Goal: Task Accomplishment & Management: Manage account settings

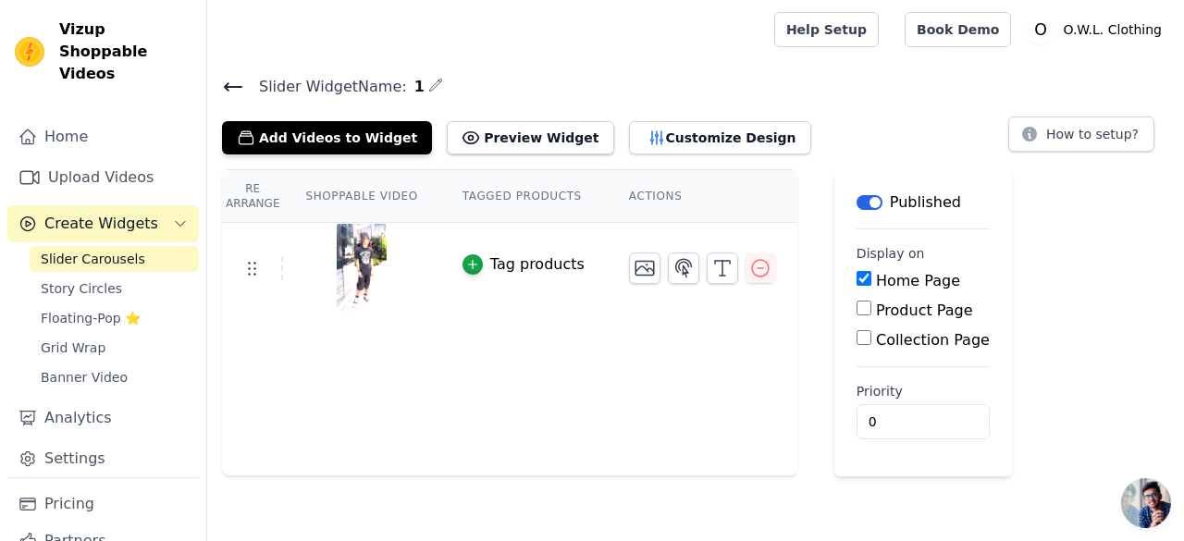
drag, startPoint x: 228, startPoint y: 76, endPoint x: 563, endPoint y: 63, distance: 336.1
drag, startPoint x: 563, startPoint y: 63, endPoint x: 463, endPoint y: 59, distance: 100.0
click at [463, 59] on main "Slider Widget Name: 1 Add Videos to Widget Preview Widget Customize Design How …" at bounding box center [695, 267] width 977 height 417
drag, startPoint x: 219, startPoint y: 90, endPoint x: 232, endPoint y: 90, distance: 13.0
click at [232, 90] on div "Slider Widget Name: 1 Add Videos to Widget Preview Widget Customize Design How …" at bounding box center [695, 114] width 977 height 80
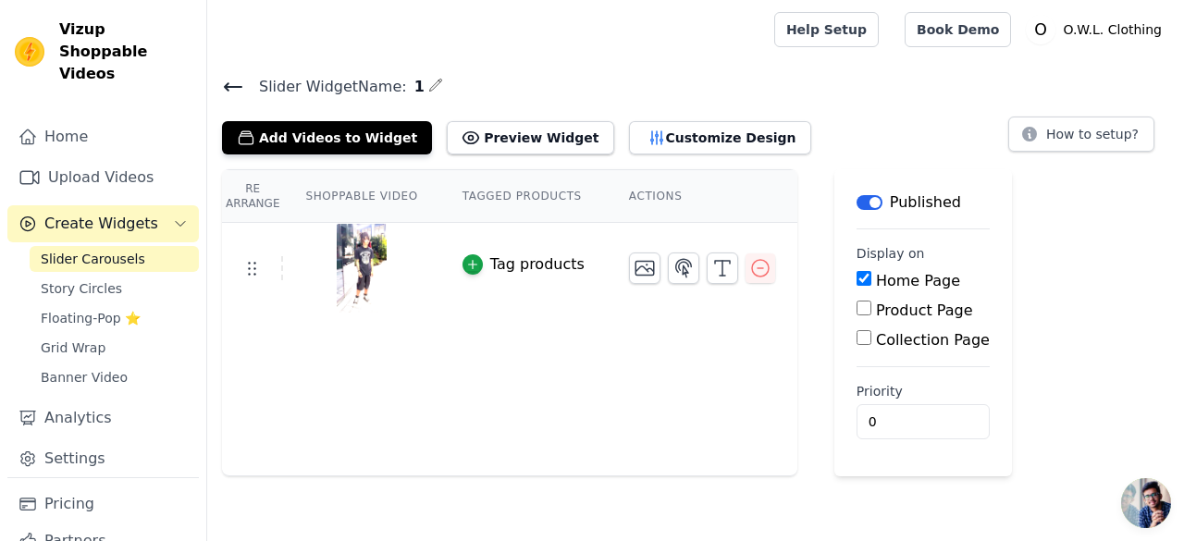
click at [232, 90] on icon at bounding box center [233, 87] width 22 height 22
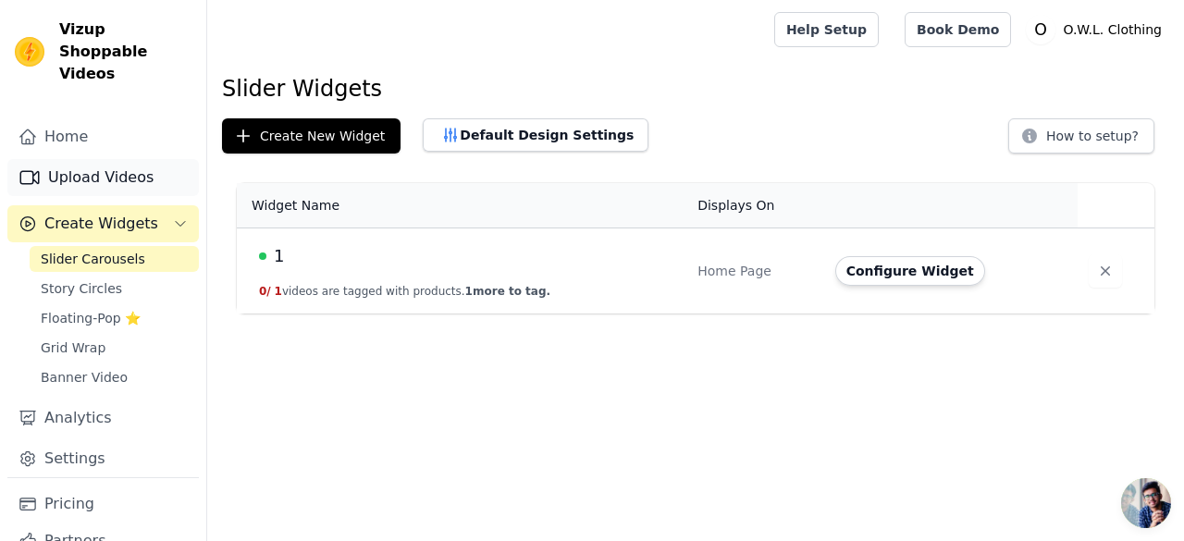
click at [115, 162] on link "Upload Videos" at bounding box center [103, 177] width 192 height 37
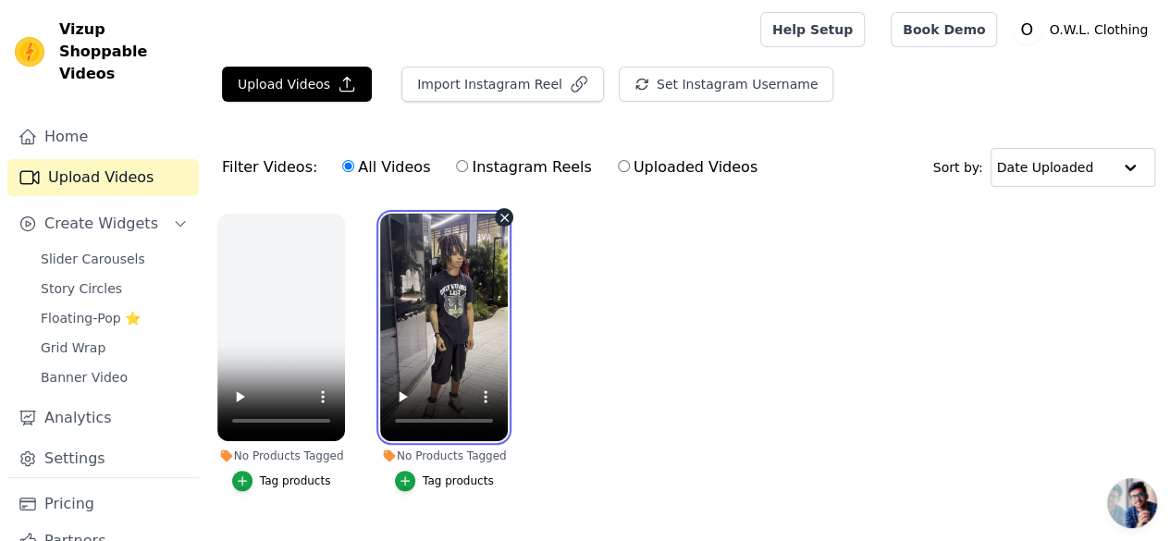
drag, startPoint x: 485, startPoint y: 388, endPoint x: 463, endPoint y: 360, distance: 35.5
click at [463, 360] on video at bounding box center [444, 328] width 128 height 228
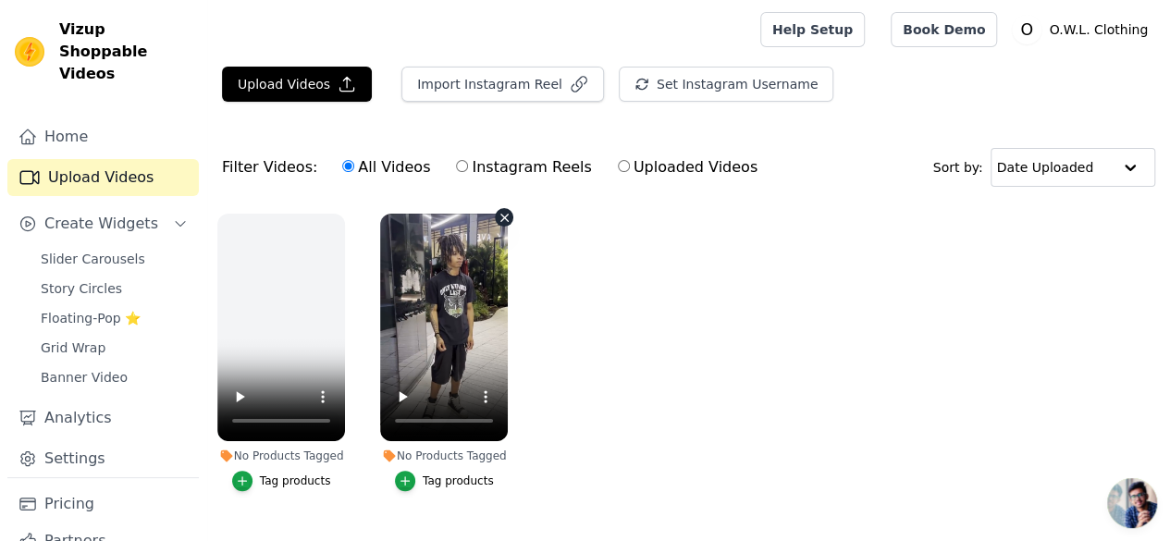
click at [481, 377] on ul "No Products Tagged Tag products No Products Tagged Tag products" at bounding box center [688, 371] width 963 height 335
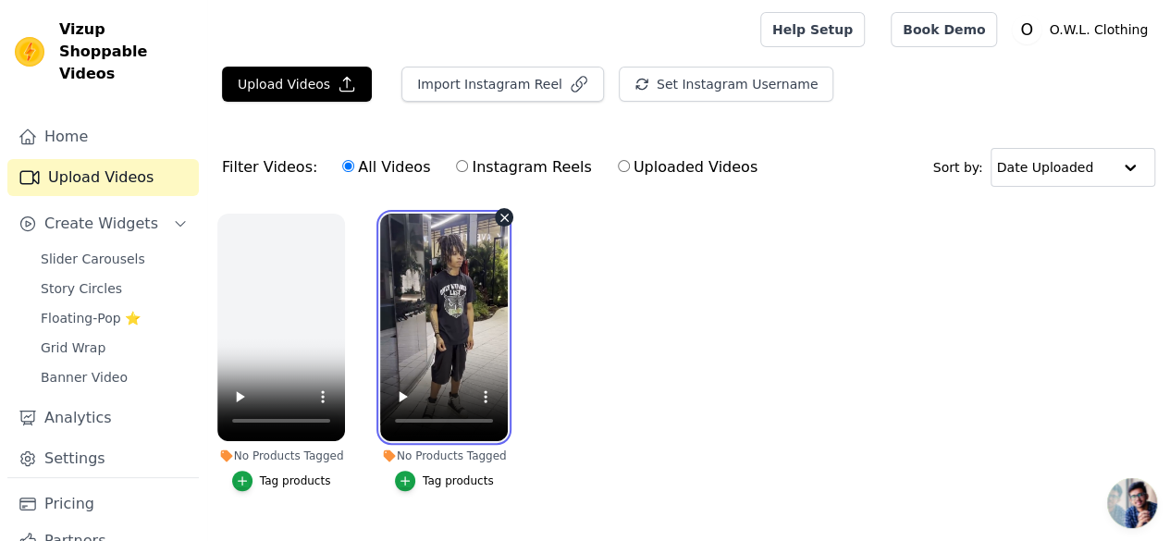
drag, startPoint x: 481, startPoint y: 377, endPoint x: 416, endPoint y: 285, distance: 112.2
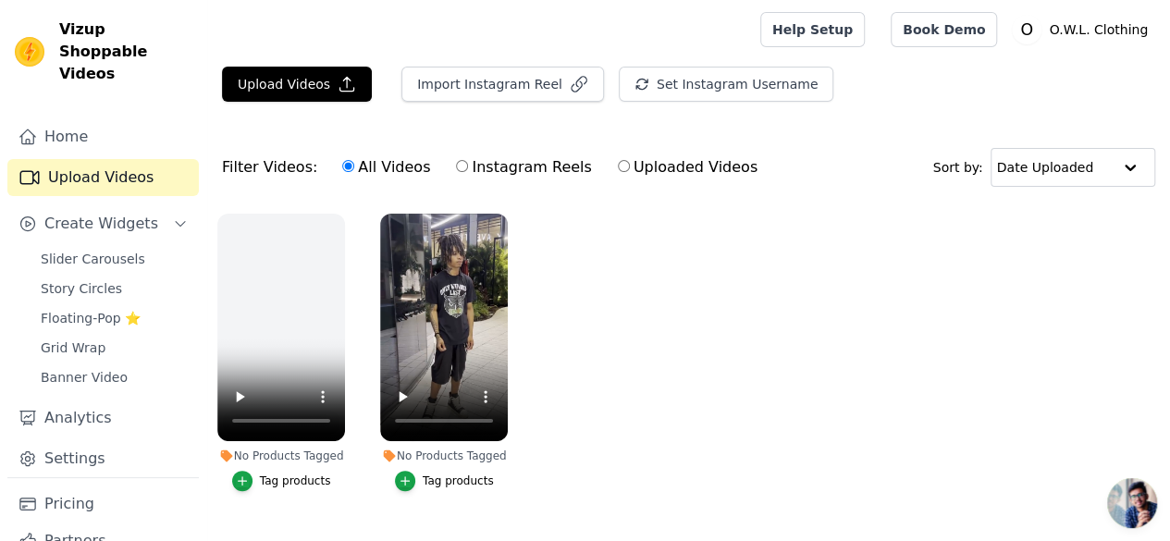
drag, startPoint x: 416, startPoint y: 285, endPoint x: 1038, endPoint y: 277, distance: 621.7
click at [1038, 277] on ul "No Products Tagged Tag products No Products Tagged Tag products" at bounding box center [688, 371] width 963 height 335
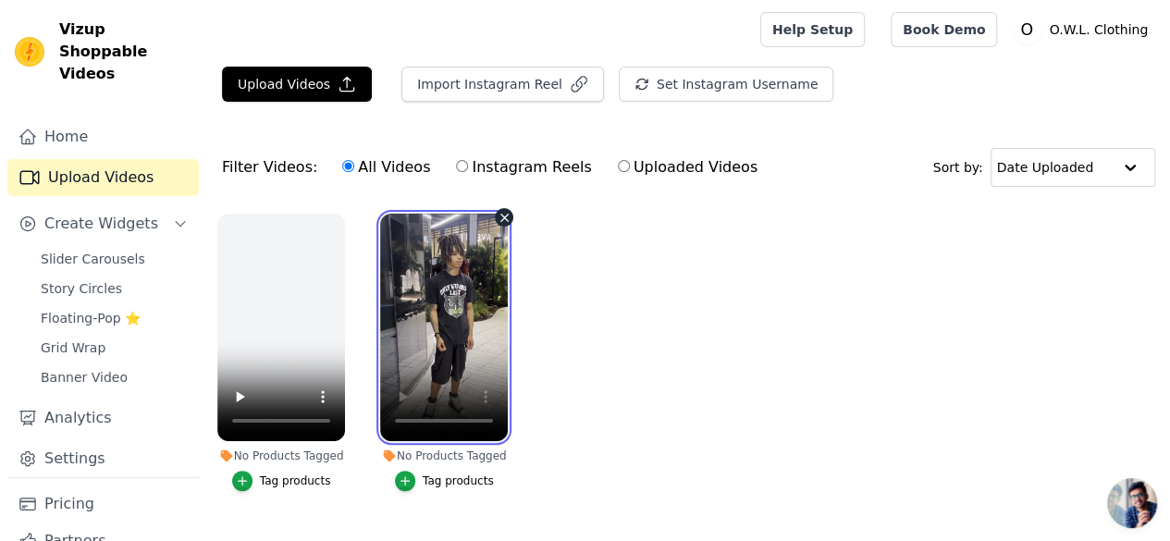
click at [460, 315] on video at bounding box center [444, 328] width 128 height 228
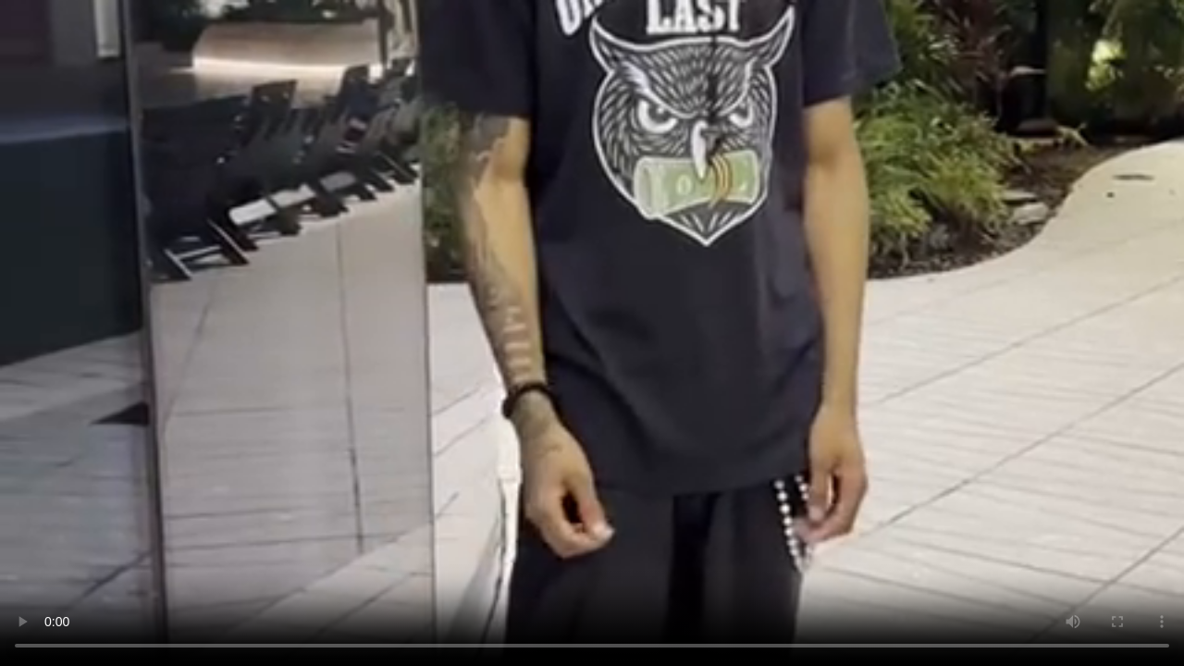
drag, startPoint x: 783, startPoint y: 368, endPoint x: 557, endPoint y: 361, distance: 225.9
click at [557, 361] on video at bounding box center [592, 333] width 1184 height 666
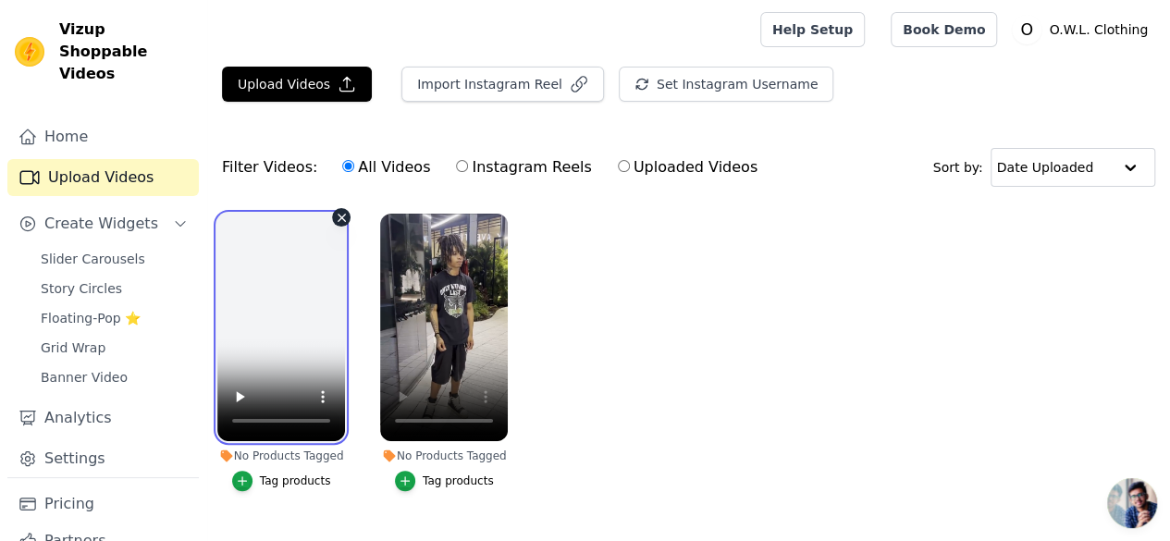
click at [285, 284] on video at bounding box center [281, 328] width 128 height 228
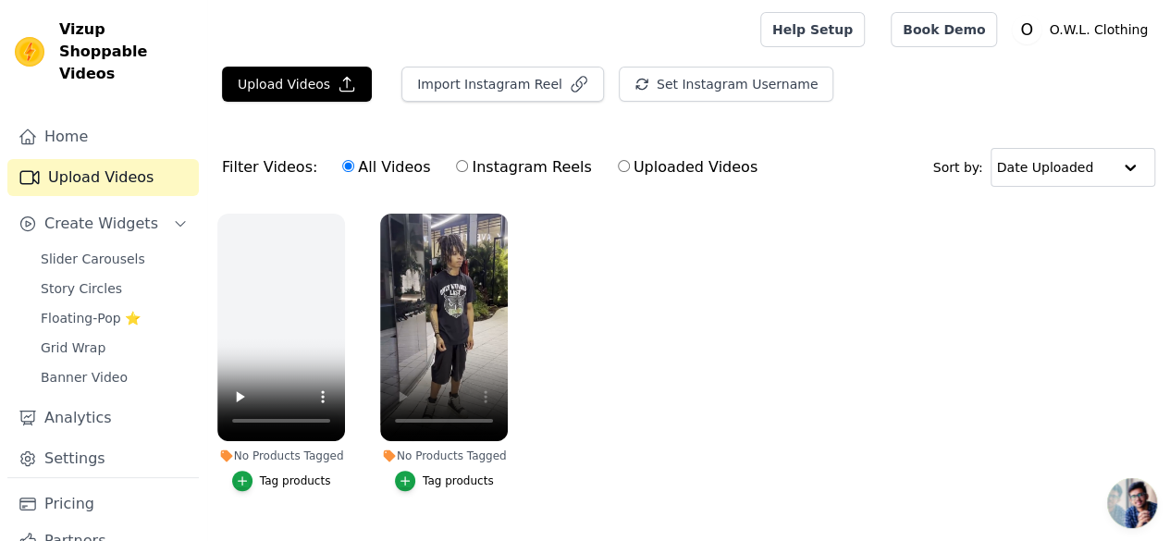
click at [746, 338] on ul "No Products Tagged Tag products No Products Tagged Tag products" at bounding box center [688, 371] width 963 height 335
click at [78, 250] on span "Slider Carousels" at bounding box center [93, 259] width 105 height 19
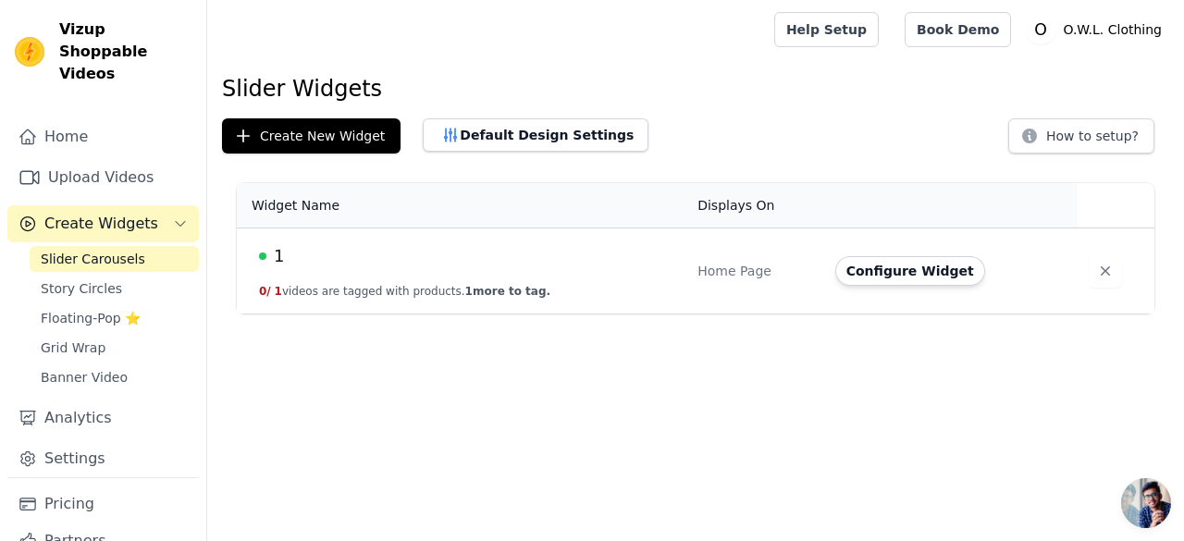
click at [292, 285] on button "0 / 1 videos are tagged with products. 1 more to tag." at bounding box center [404, 291] width 291 height 15
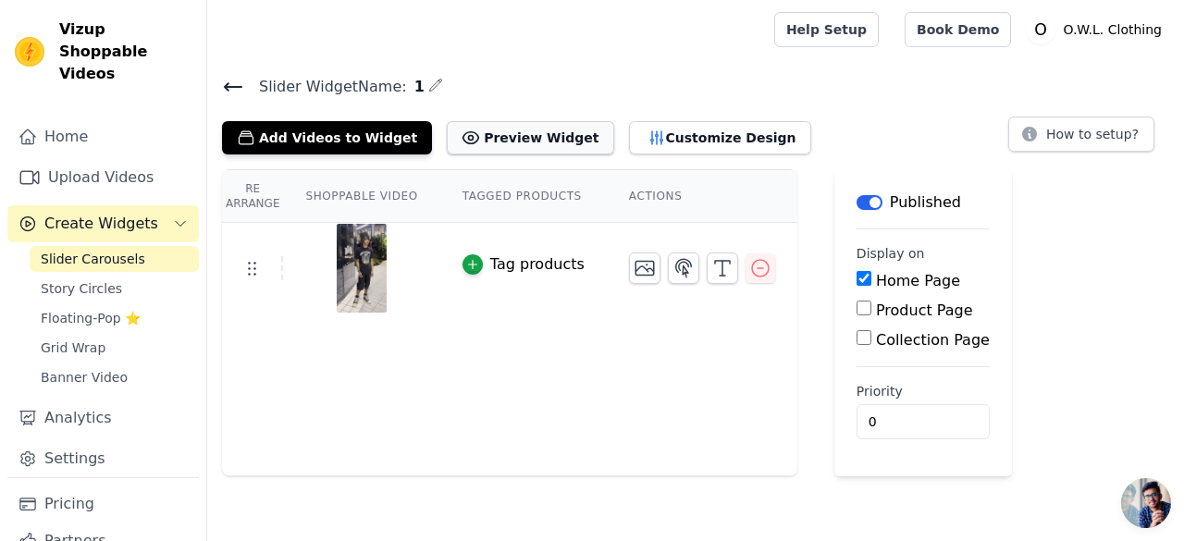
drag, startPoint x: 481, startPoint y: 145, endPoint x: 463, endPoint y: 128, distance: 24.9
click at [463, 128] on button "Preview Widget" at bounding box center [530, 137] width 167 height 33
click at [284, 267] on div at bounding box center [361, 268] width 154 height 89
click at [375, 264] on img at bounding box center [362, 268] width 52 height 89
drag, startPoint x: 408, startPoint y: 198, endPoint x: 329, endPoint y: 245, distance: 91.7
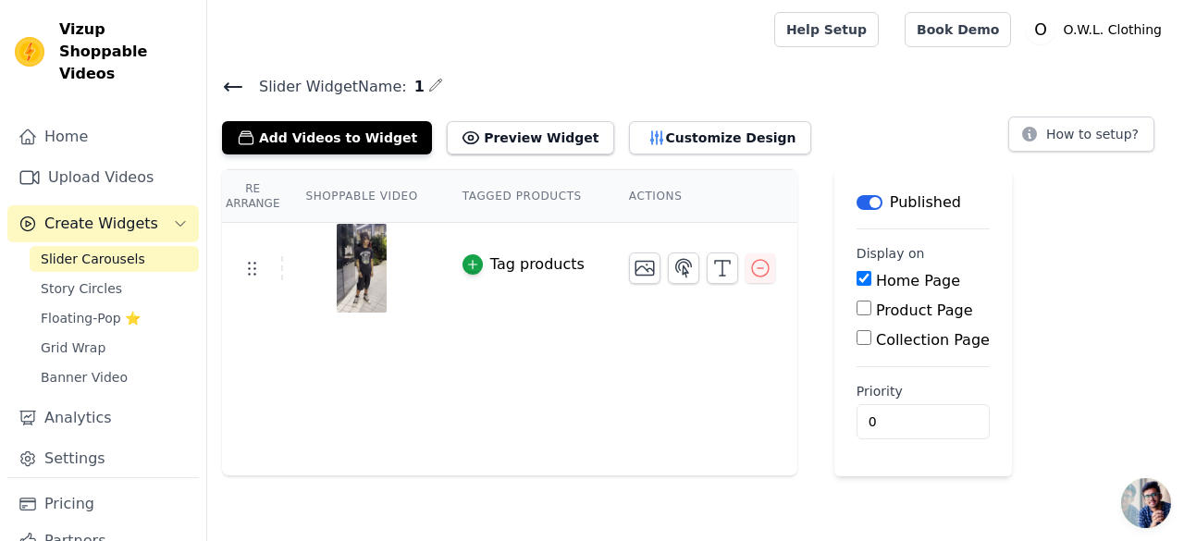
drag, startPoint x: 329, startPoint y: 245, endPoint x: 237, endPoint y: 362, distance: 148.8
click at [237, 362] on div "Re Arrange Shoppable Video Tagged Products Actions Tag products" at bounding box center [509, 322] width 575 height 307
click at [71, 445] on link "Settings" at bounding box center [103, 458] width 192 height 37
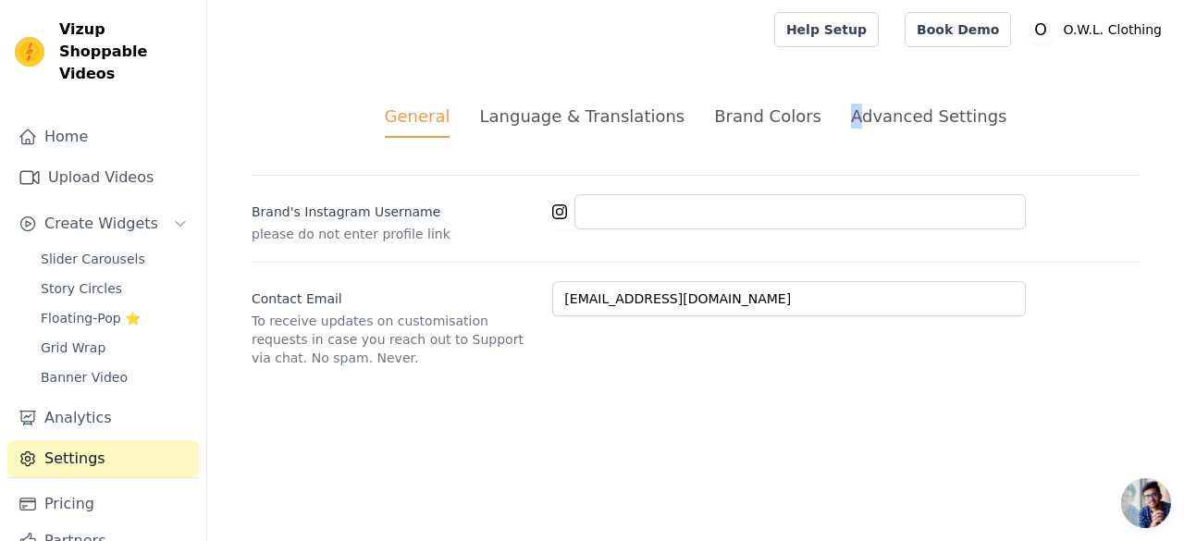
drag, startPoint x: 861, startPoint y: 127, endPoint x: 844, endPoint y: 121, distance: 18.4
click at [851, 121] on div "Advanced Settings" at bounding box center [928, 116] width 155 height 25
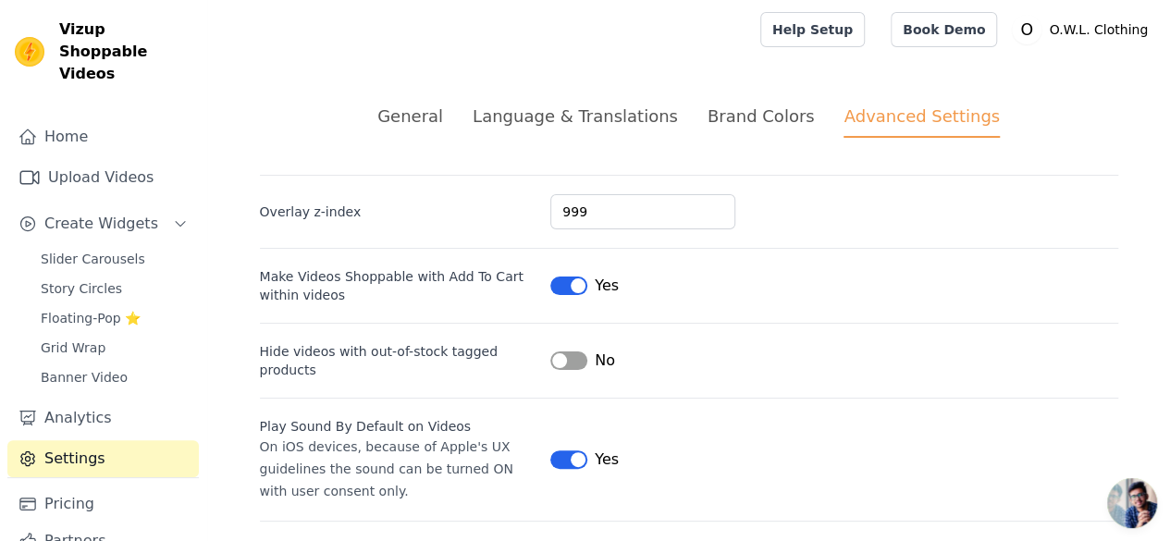
click at [741, 110] on div "Brand Colors" at bounding box center [761, 116] width 107 height 25
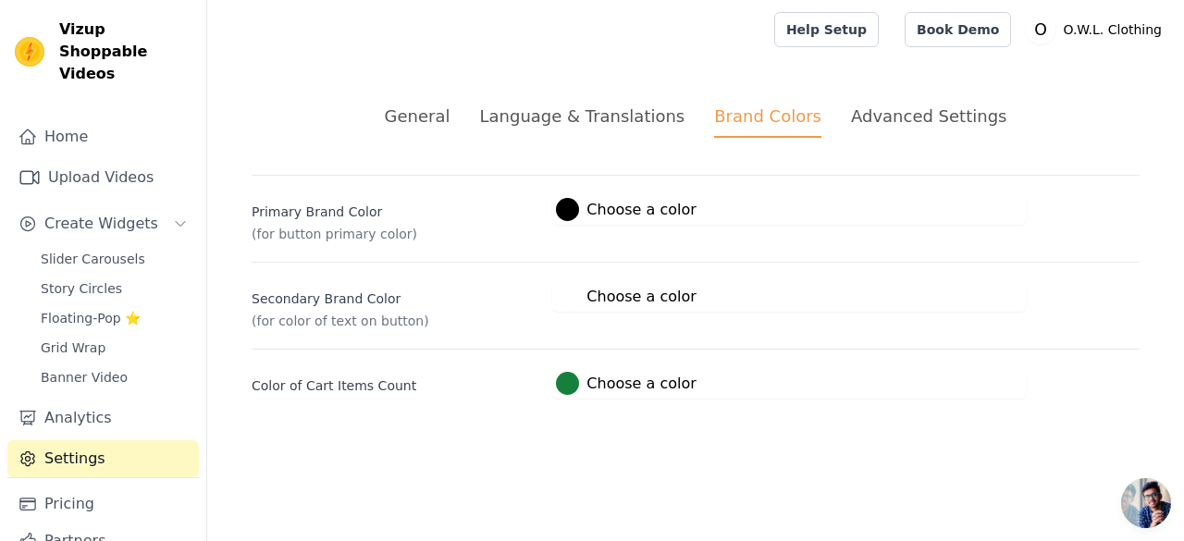
click at [609, 117] on div "Language & Translations" at bounding box center [581, 116] width 205 height 25
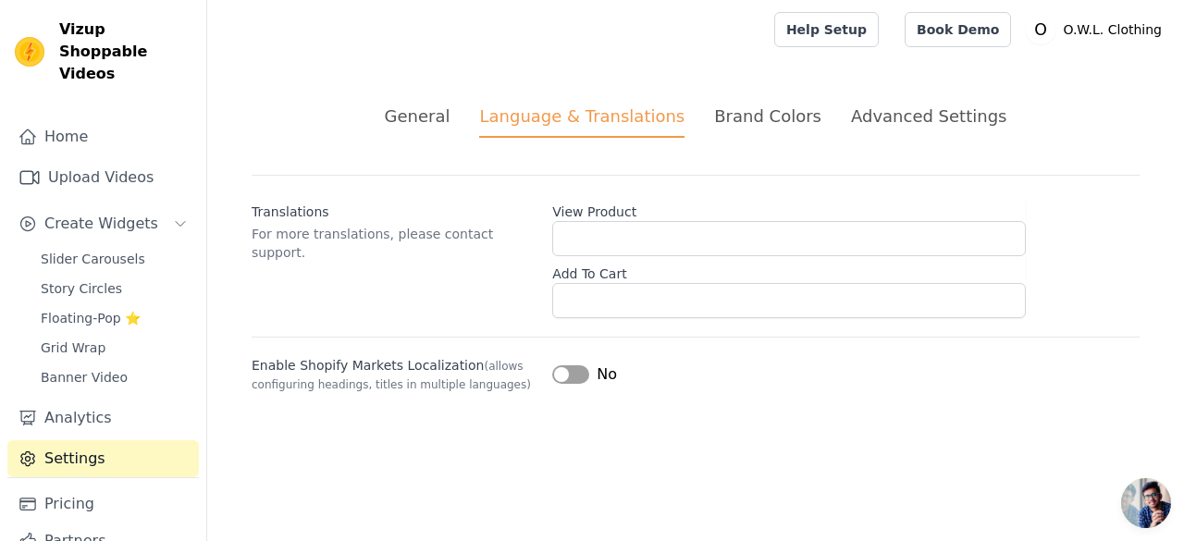
click at [451, 136] on li "General" at bounding box center [418, 121] width 66 height 34
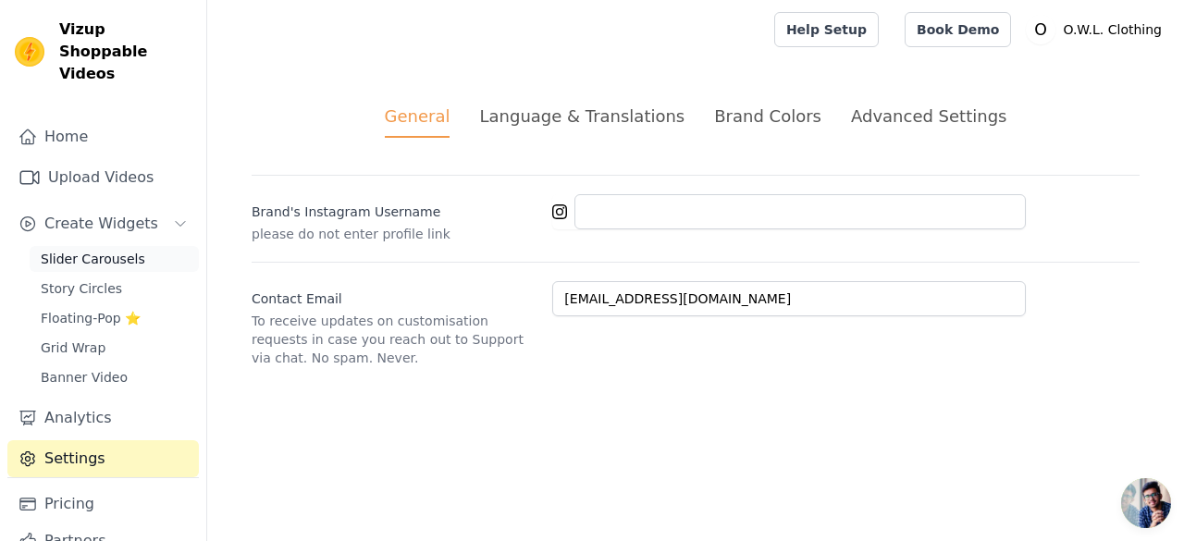
click at [100, 250] on span "Slider Carousels" at bounding box center [93, 259] width 105 height 19
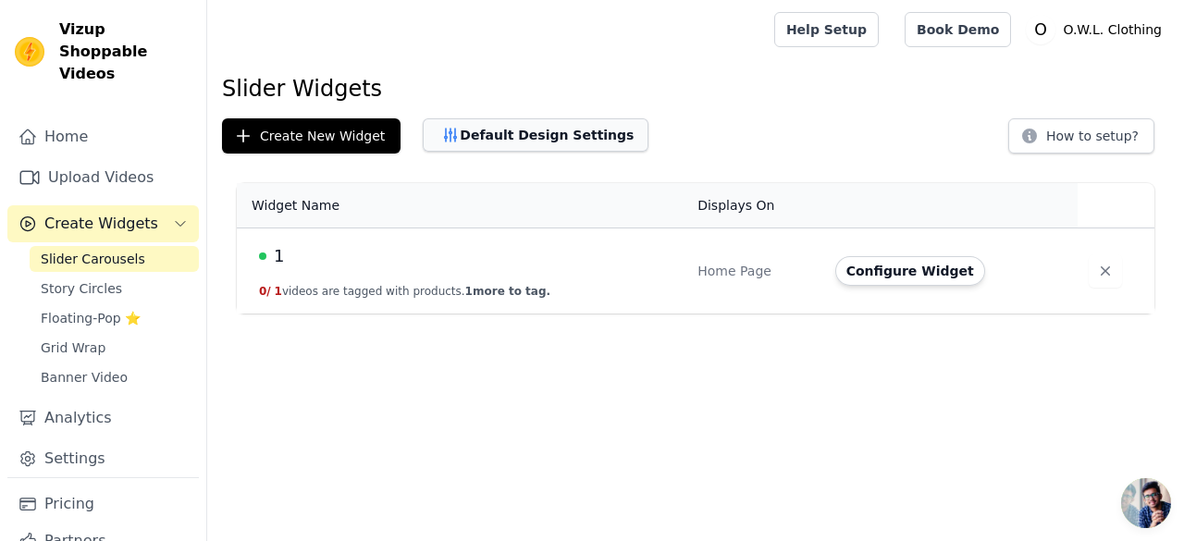
click at [550, 136] on button "Default Design Settings" at bounding box center [536, 134] width 226 height 33
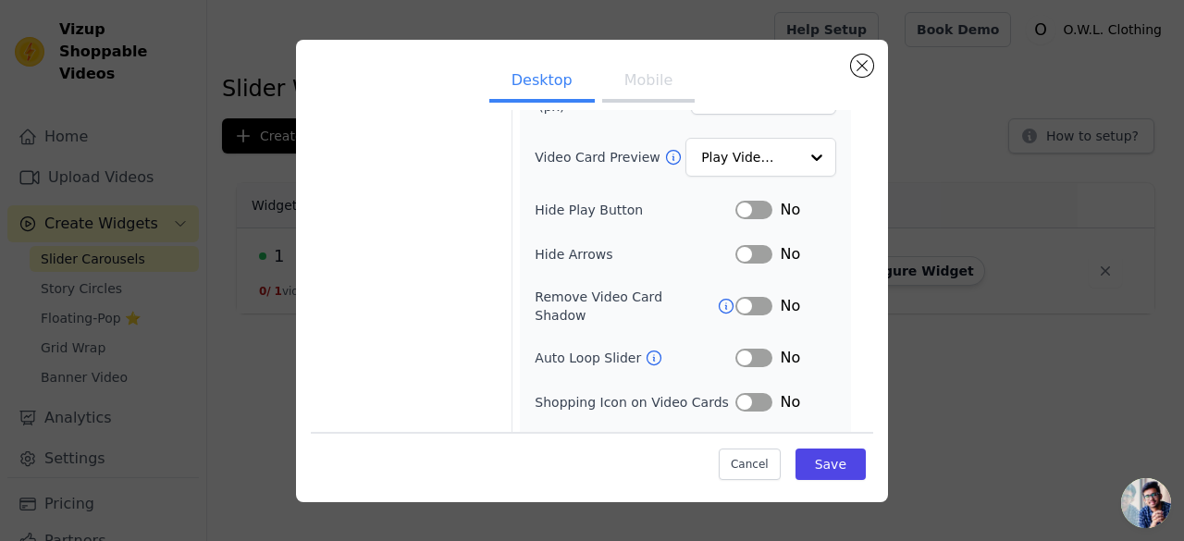
scroll to position [288, 0]
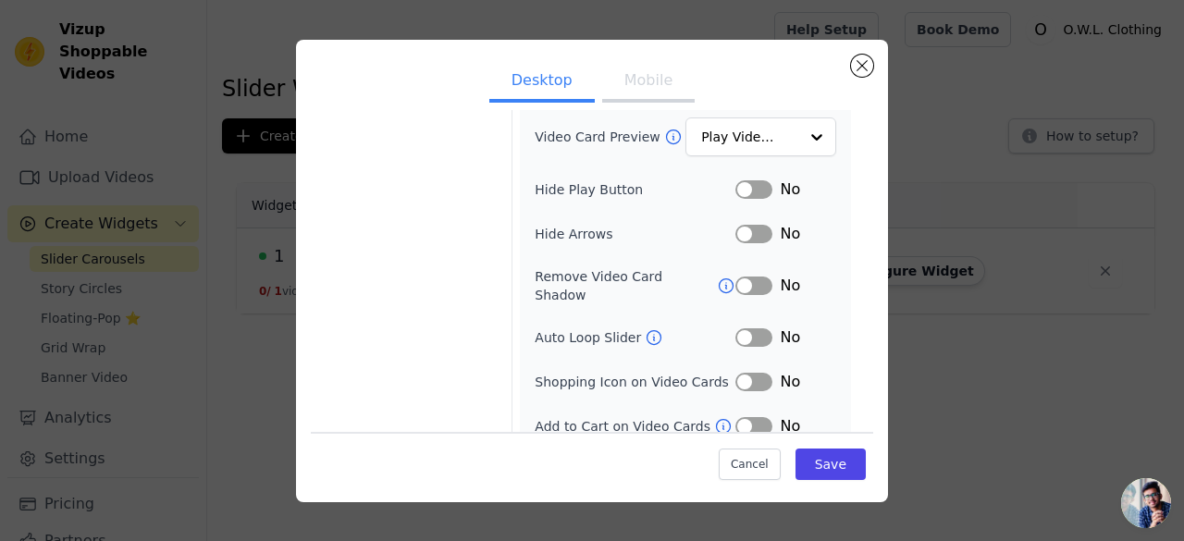
click at [645, 328] on icon at bounding box center [654, 337] width 19 height 19
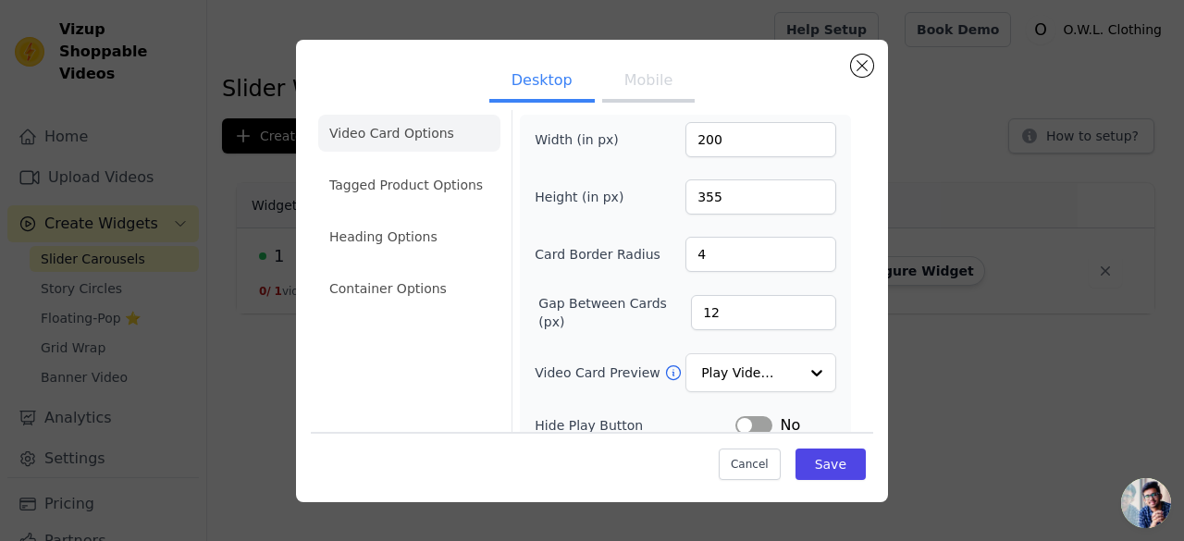
scroll to position [51, 0]
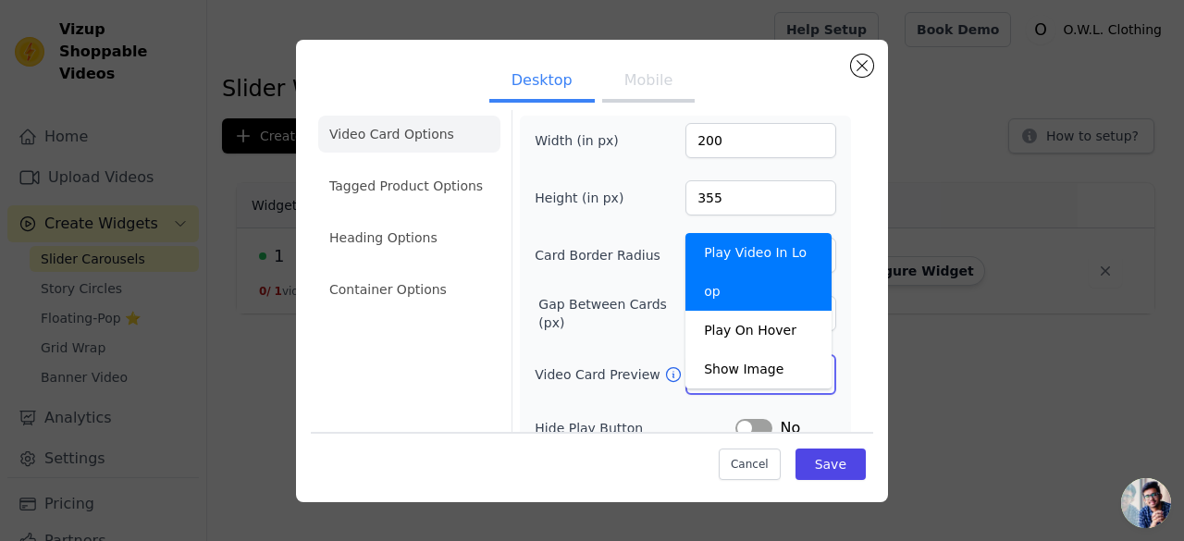
drag, startPoint x: 735, startPoint y: 354, endPoint x: 712, endPoint y: 361, distance: 24.0
click at [712, 361] on input "Video Card Preview" at bounding box center [749, 374] width 95 height 37
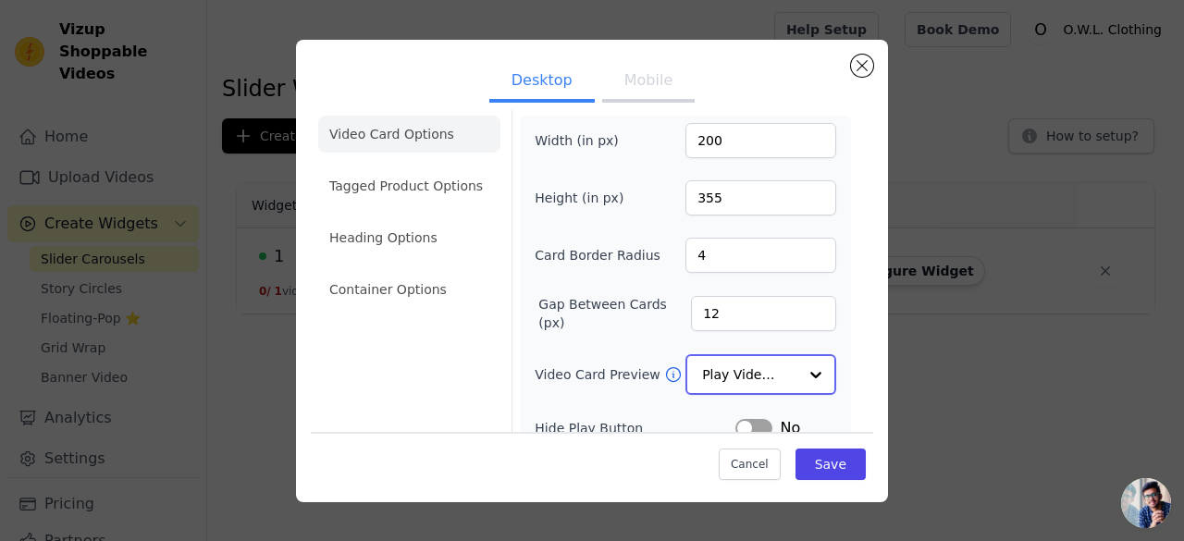
click at [712, 361] on input "Video Card Preview" at bounding box center [749, 374] width 95 height 37
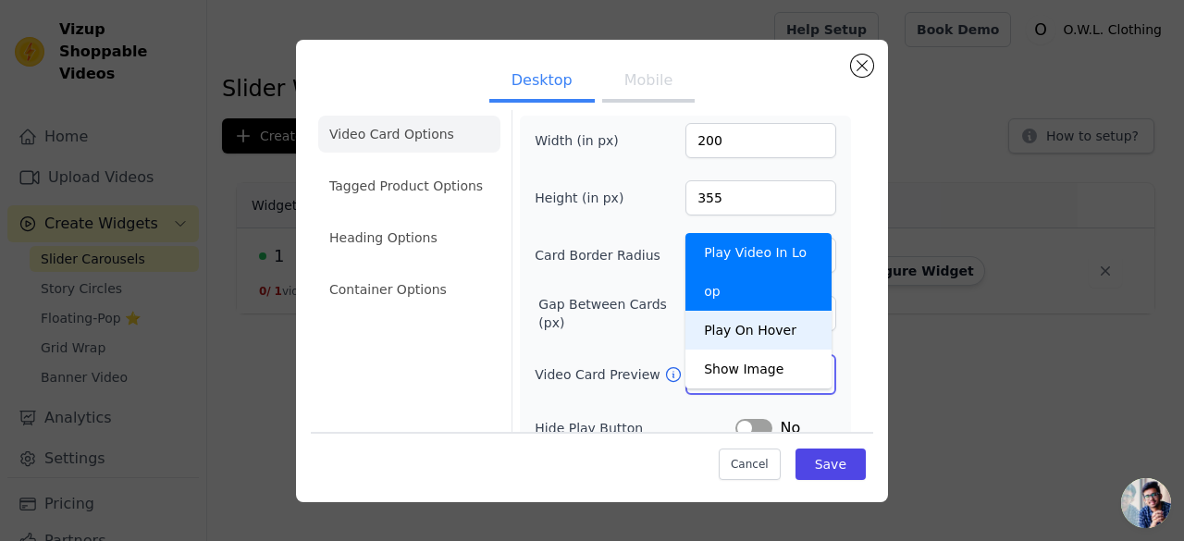
drag, startPoint x: 784, startPoint y: 293, endPoint x: 726, endPoint y: 328, distance: 67.3
drag, startPoint x: 726, startPoint y: 328, endPoint x: 677, endPoint y: 276, distance: 72.0
click at [686, 311] on div "Play On Hover" at bounding box center [759, 330] width 146 height 39
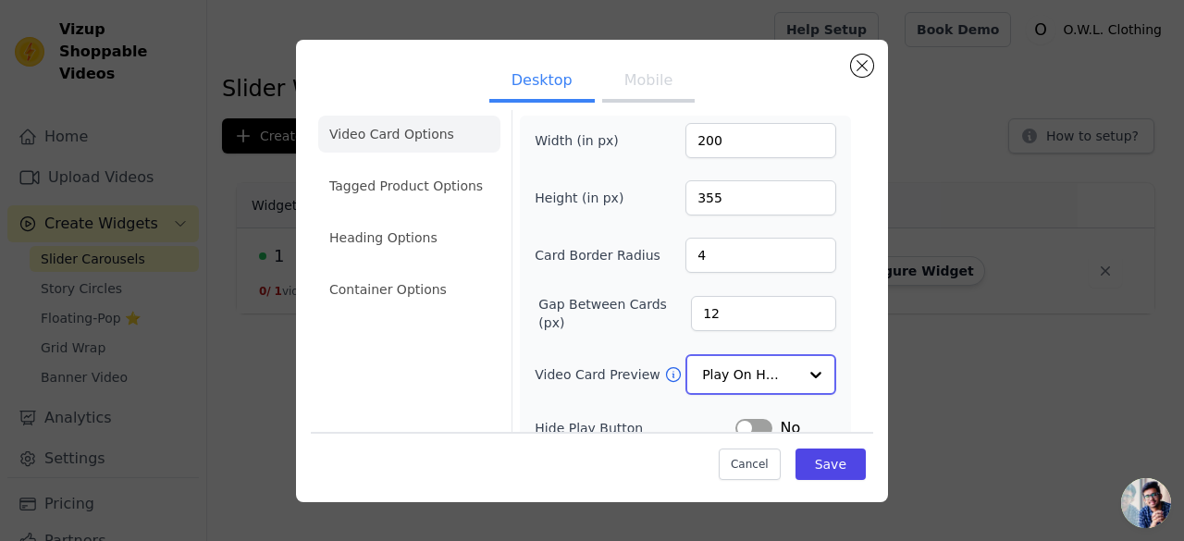
click at [722, 360] on input "Video Card Preview" at bounding box center [749, 374] width 95 height 37
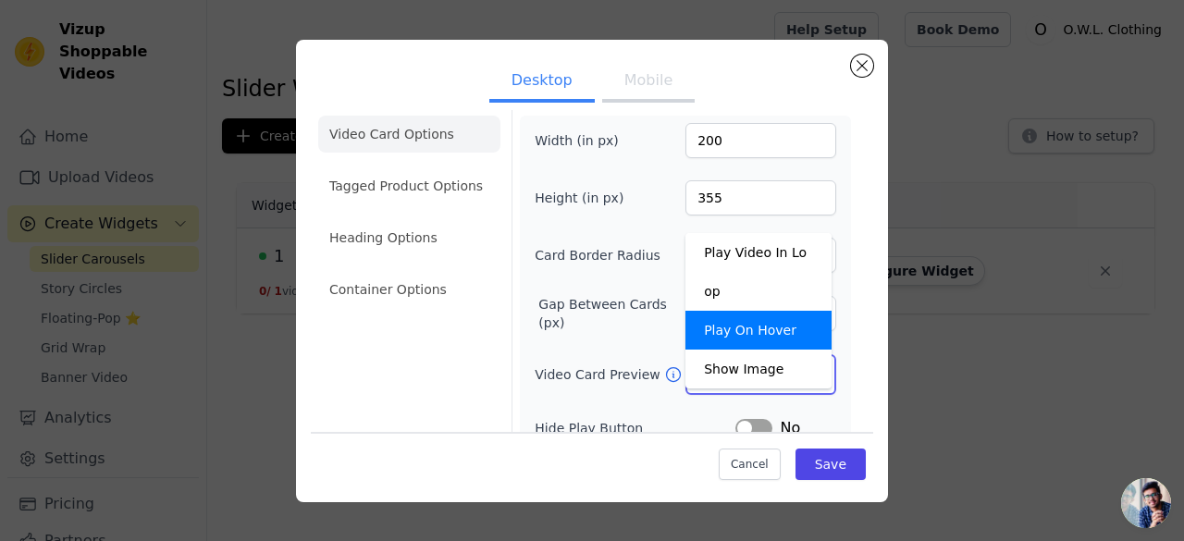
click at [740, 311] on div "Play On Hover" at bounding box center [759, 330] width 146 height 39
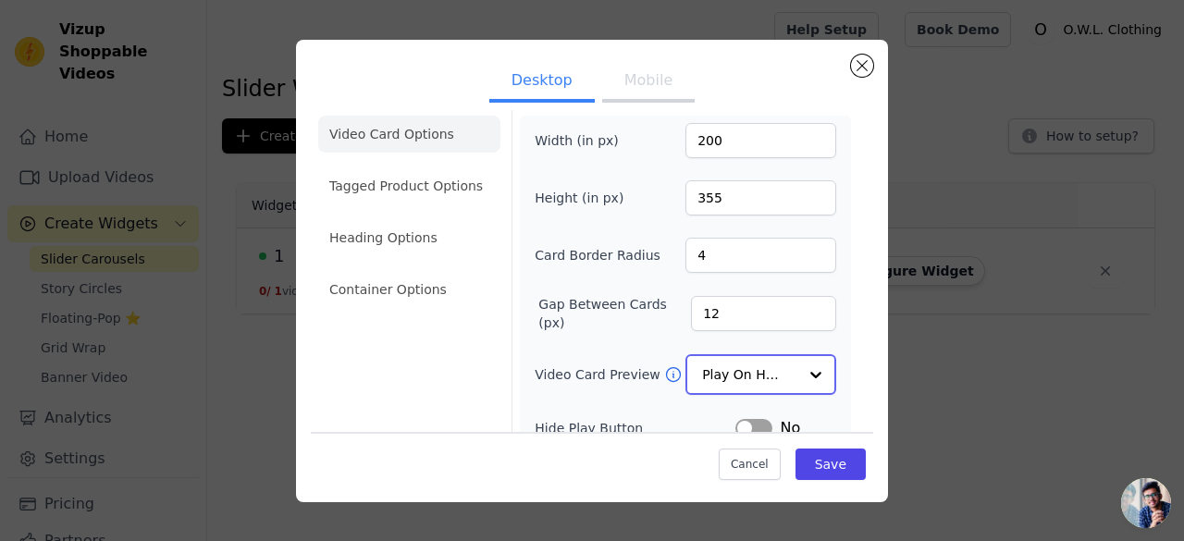
scroll to position [0, 0]
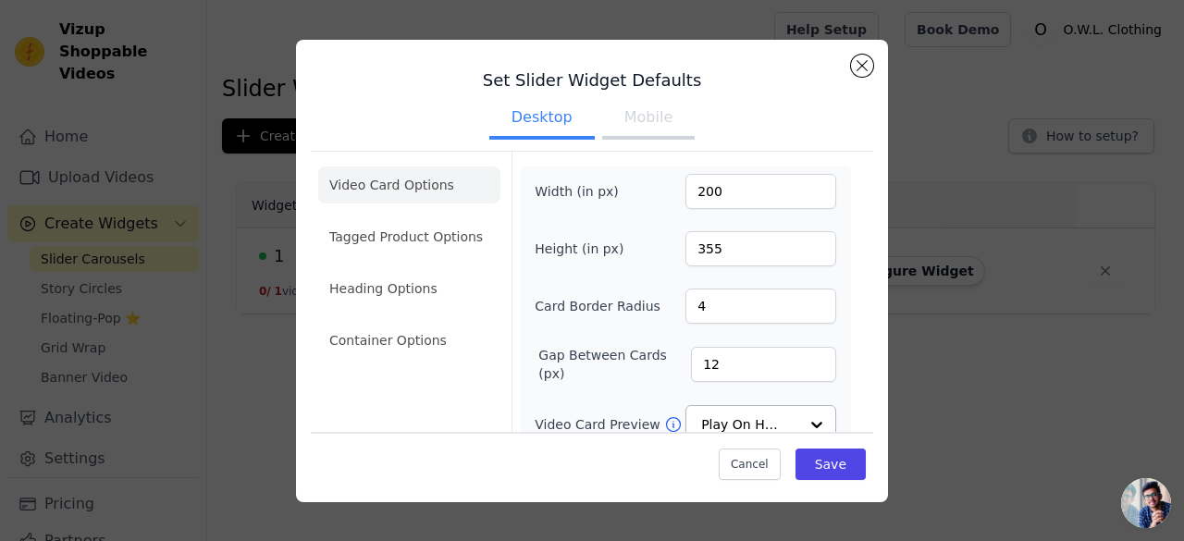
click at [609, 116] on button "Mobile" at bounding box center [648, 119] width 93 height 41
click at [558, 110] on button "Desktop" at bounding box center [541, 119] width 105 height 41
drag, startPoint x: 420, startPoint y: 356, endPoint x: 365, endPoint y: 354, distance: 54.6
click at [365, 354] on li "Container Options" at bounding box center [409, 340] width 182 height 37
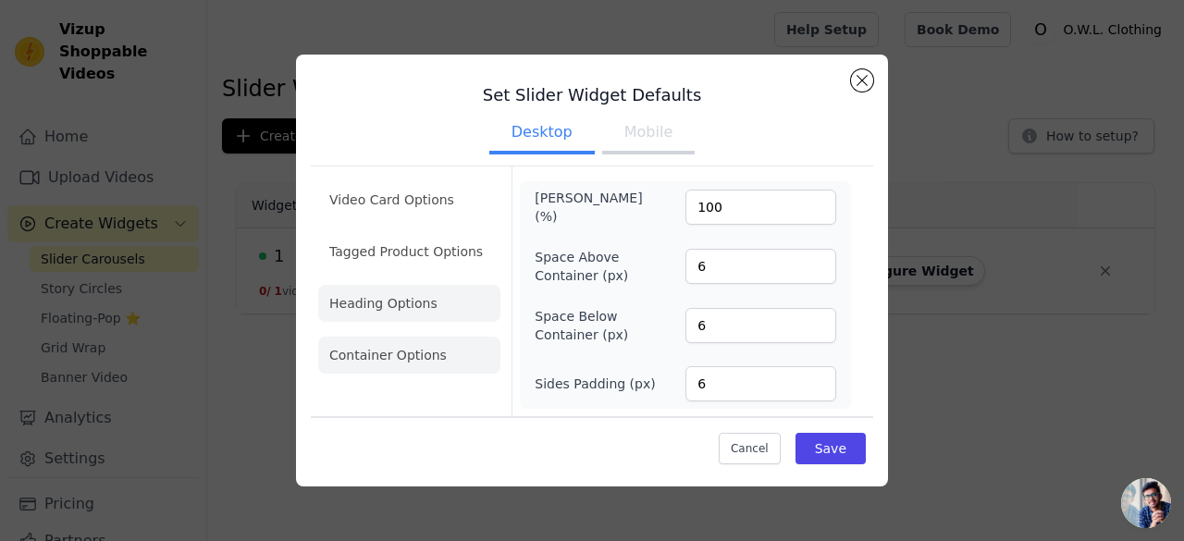
click at [371, 304] on li "Heading Options" at bounding box center [409, 303] width 182 height 37
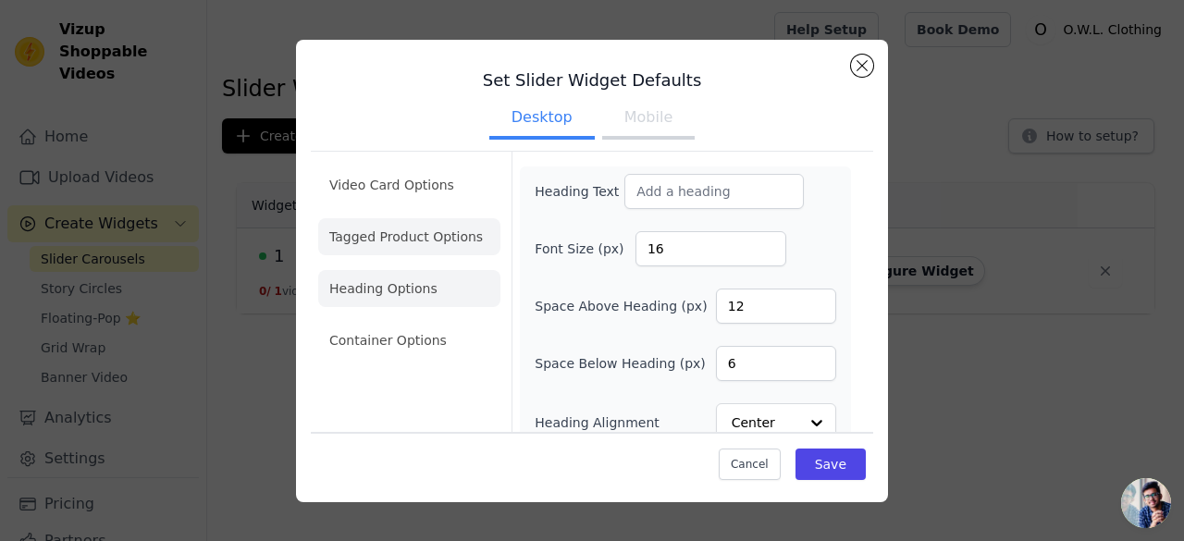
click at [344, 228] on li "Tagged Product Options" at bounding box center [409, 236] width 182 height 37
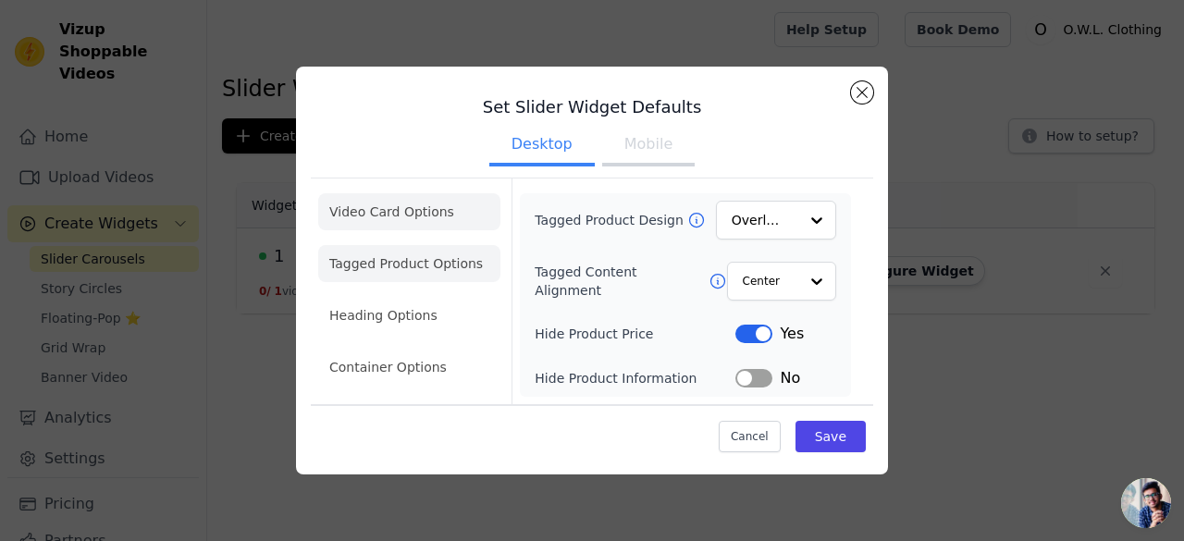
click at [368, 217] on li "Video Card Options" at bounding box center [409, 211] width 182 height 37
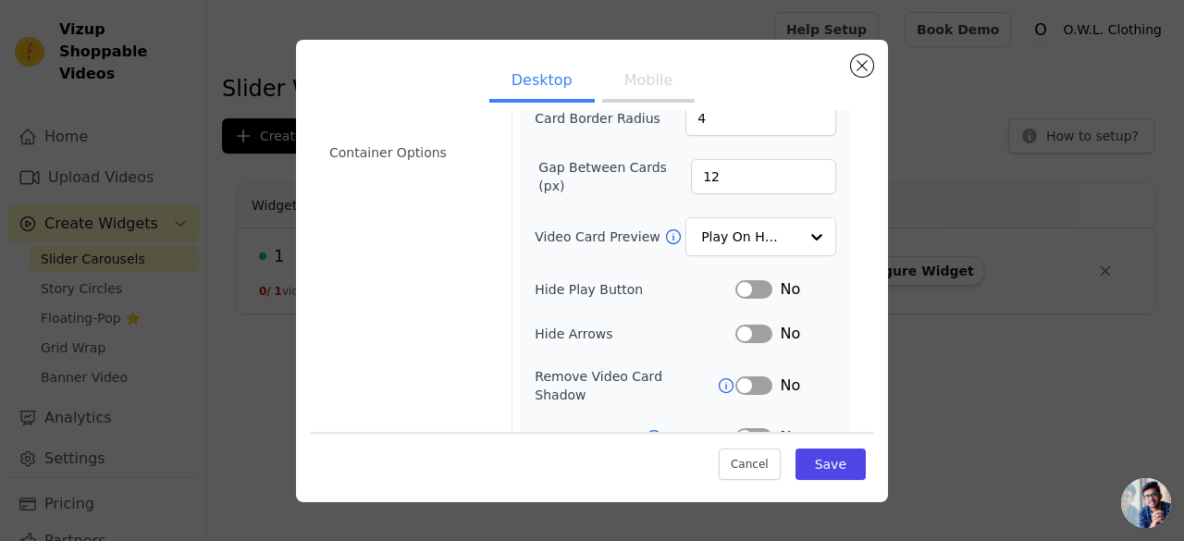
scroll to position [190, 0]
drag, startPoint x: 841, startPoint y: 463, endPoint x: 832, endPoint y: 465, distance: 9.4
click at [832, 465] on button "Save" at bounding box center [831, 464] width 70 height 31
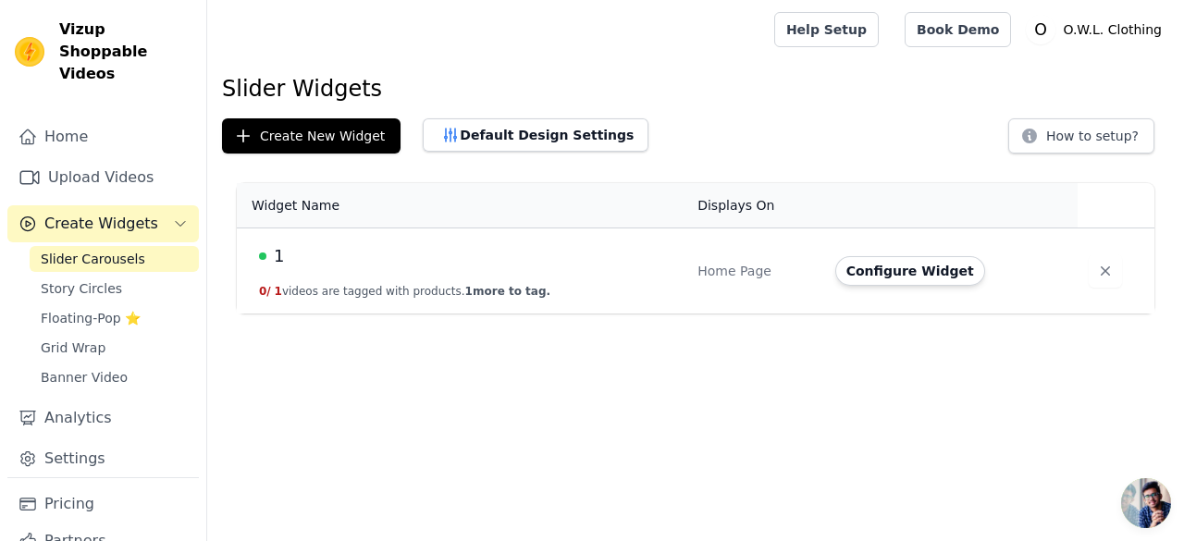
click at [274, 255] on span "1" at bounding box center [279, 256] width 10 height 26
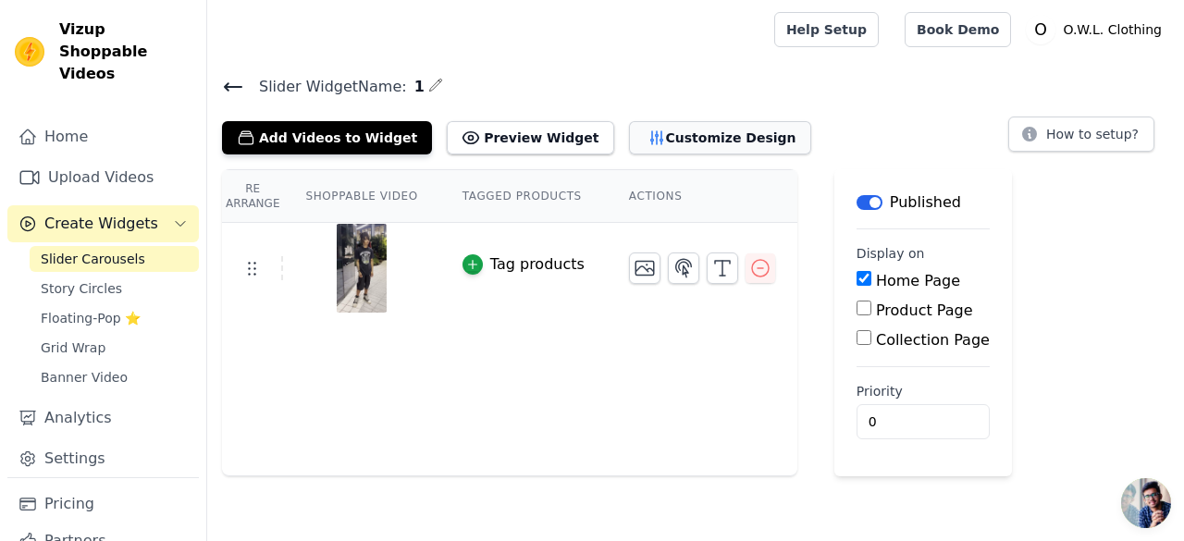
drag, startPoint x: 671, startPoint y: 145, endPoint x: 646, endPoint y: 142, distance: 25.3
click at [646, 142] on button "Customize Design" at bounding box center [720, 137] width 182 height 33
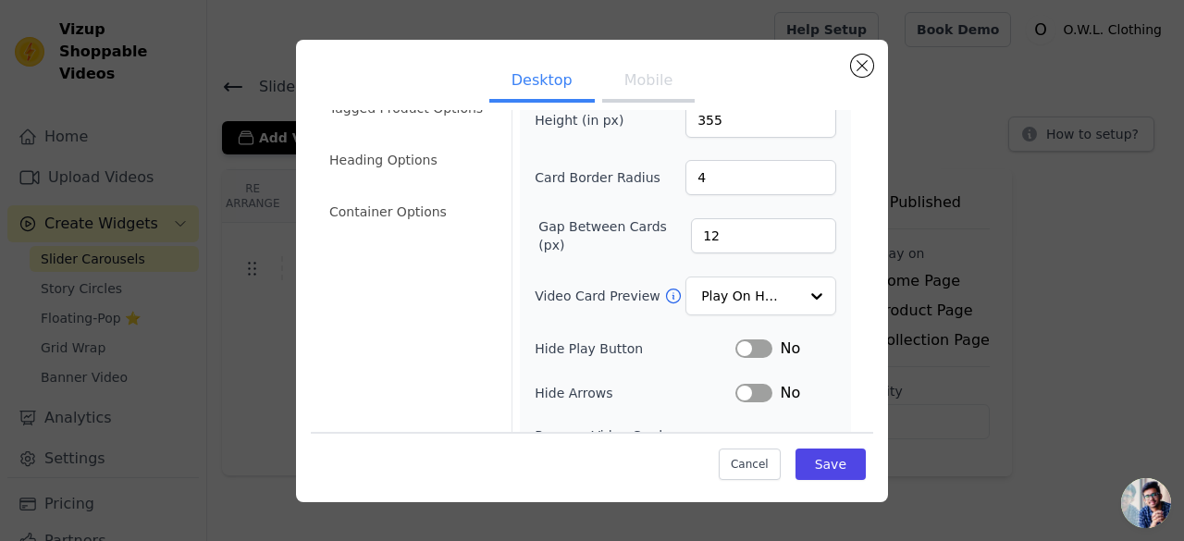
scroll to position [93, 0]
click at [727, 289] on input "Video Card Preview" at bounding box center [749, 296] width 95 height 37
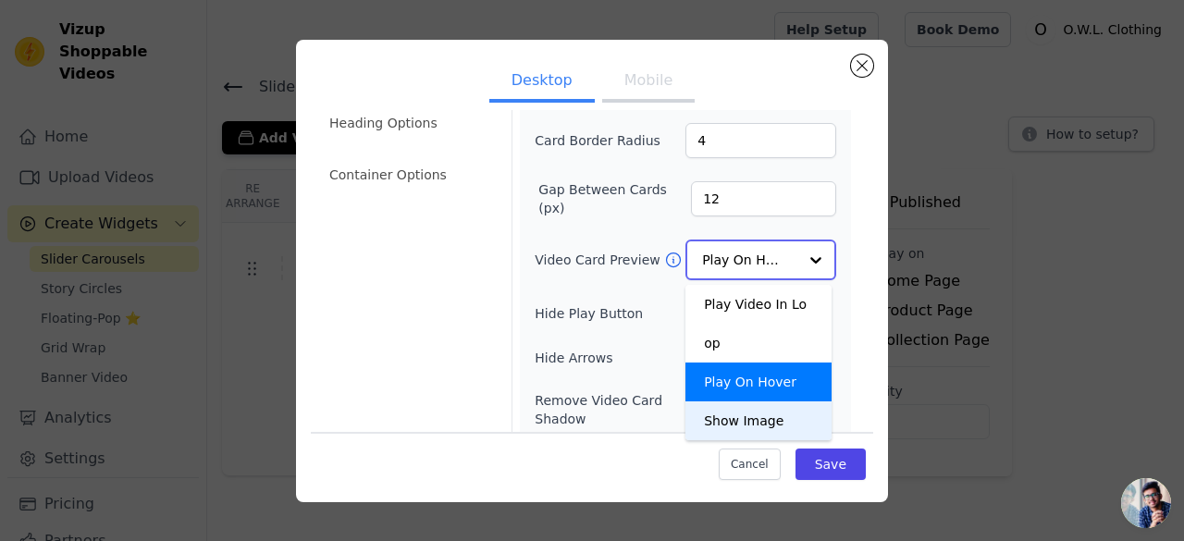
scroll to position [128, 0]
drag, startPoint x: 745, startPoint y: 369, endPoint x: 716, endPoint y: 382, distance: 31.5
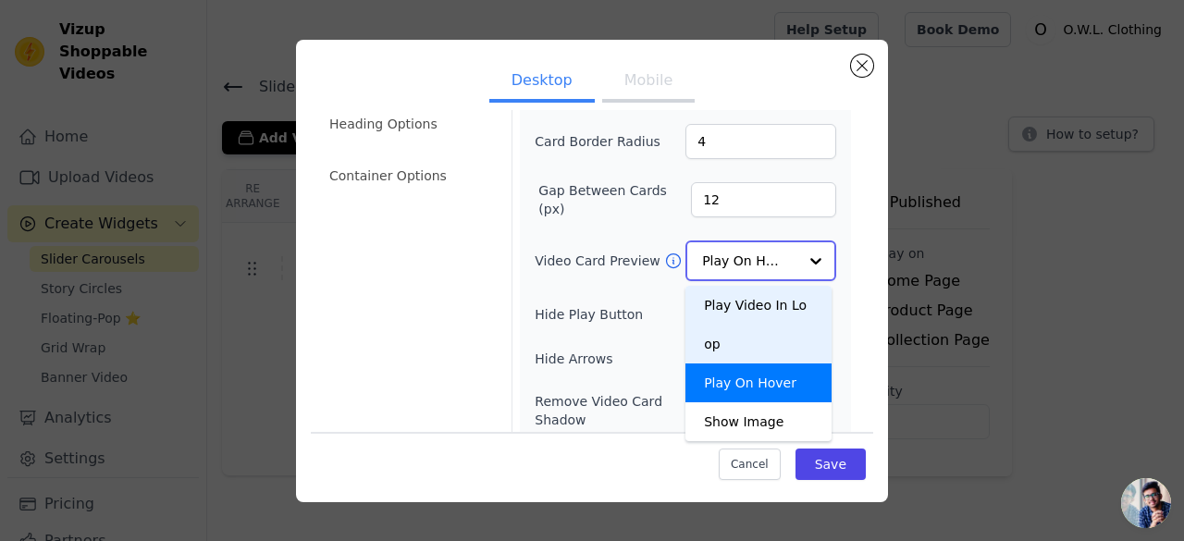
drag, startPoint x: 716, startPoint y: 382, endPoint x: 686, endPoint y: 293, distance: 93.6
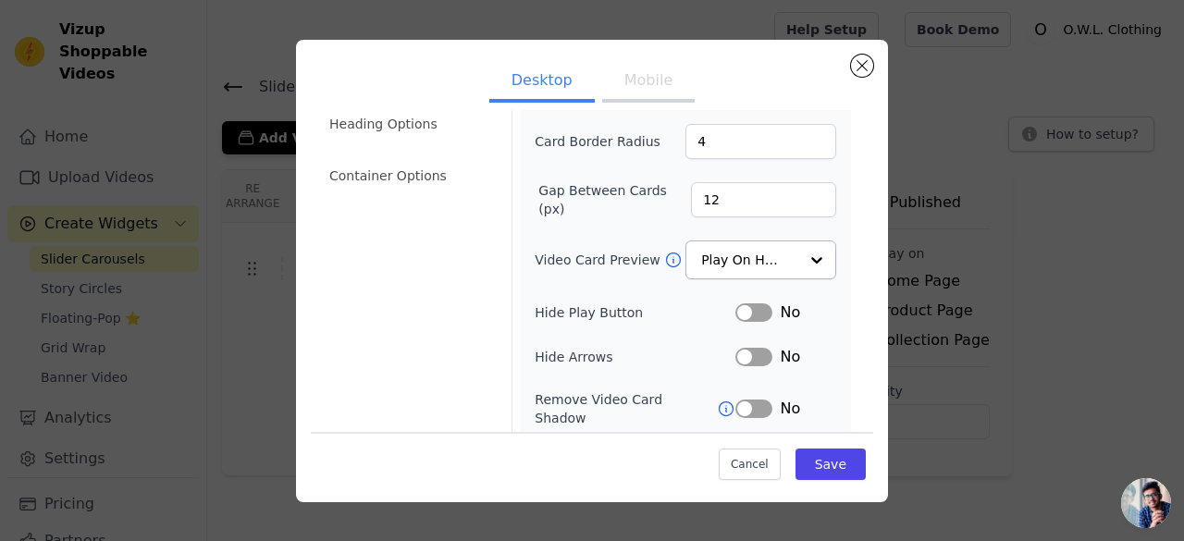
drag, startPoint x: 686, startPoint y: 293, endPoint x: 670, endPoint y: 389, distance: 97.6
click at [670, 390] on label "Remove Video Card Shadow" at bounding box center [626, 408] width 182 height 37
click at [754, 251] on input "Video Card Preview" at bounding box center [749, 260] width 95 height 37
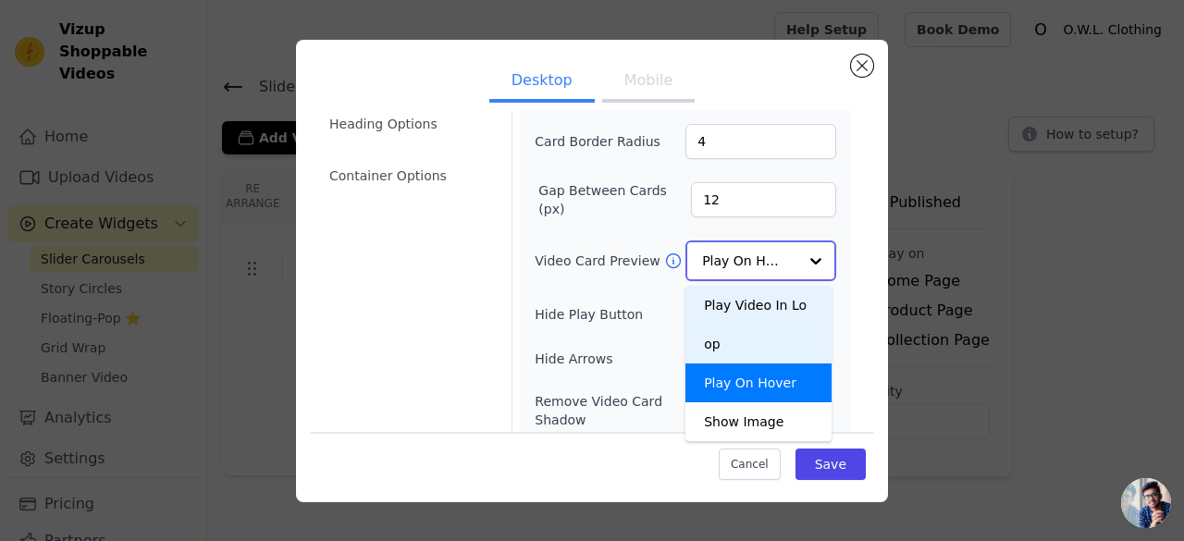
click at [783, 251] on input "Video Card Preview" at bounding box center [749, 260] width 95 height 37
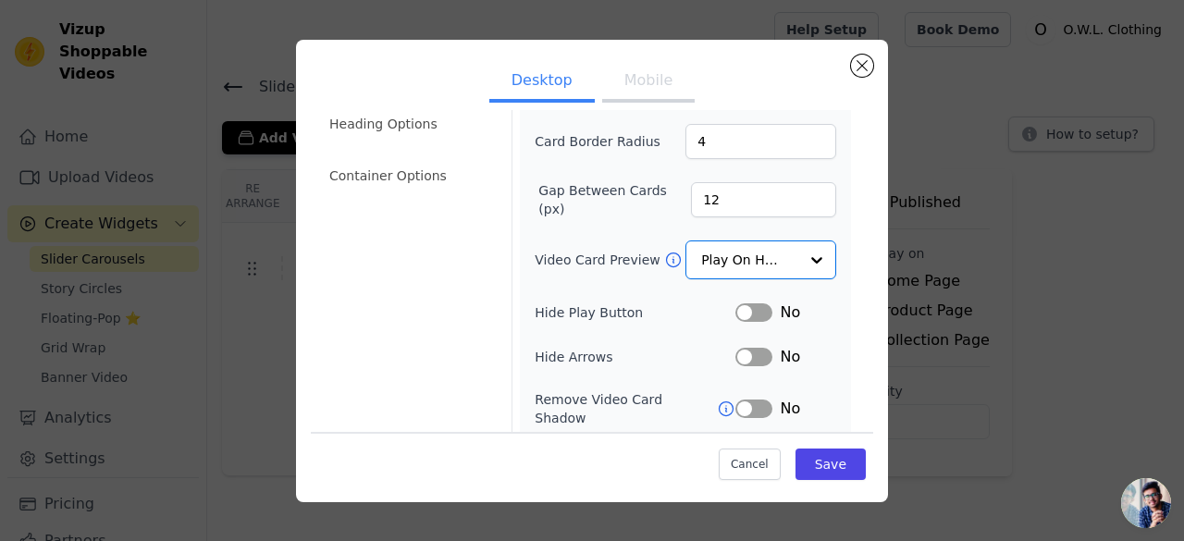
click at [755, 303] on button "Label" at bounding box center [753, 312] width 37 height 19
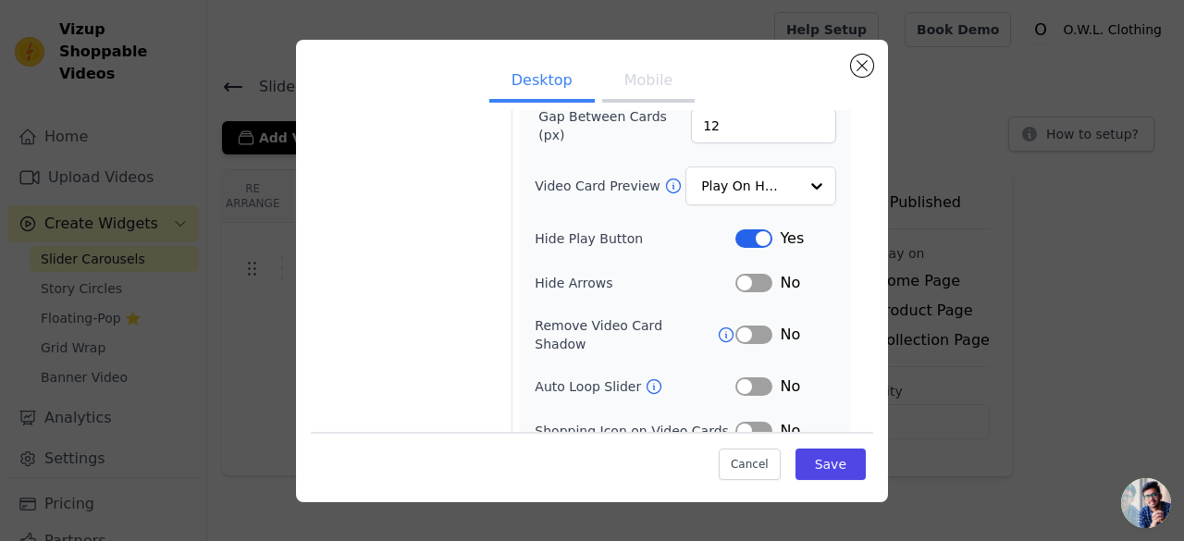
scroll to position [207, 0]
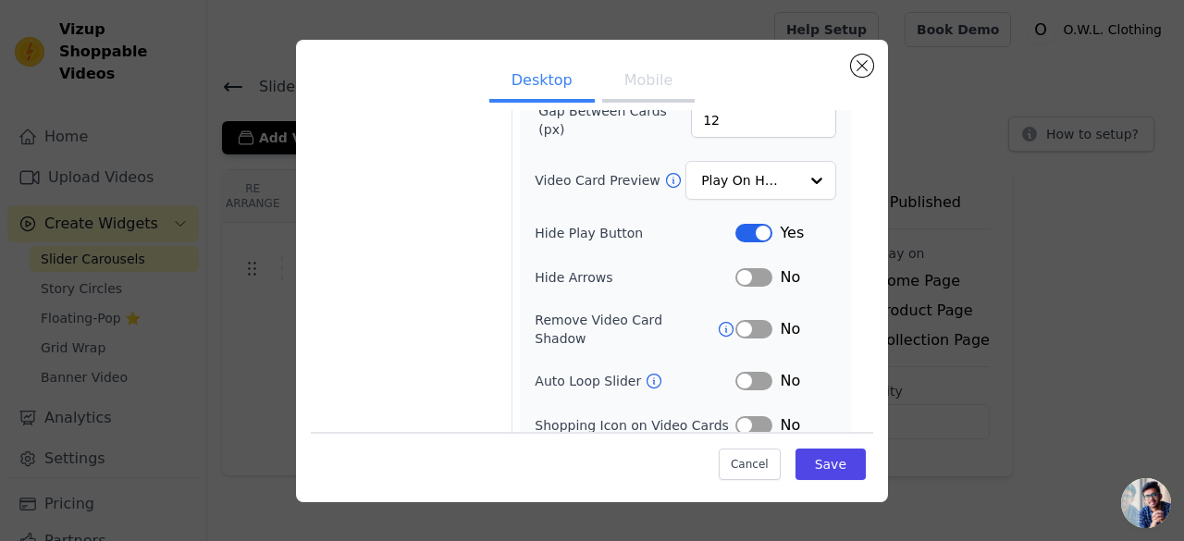
click at [747, 268] on button "Label" at bounding box center [753, 277] width 37 height 19
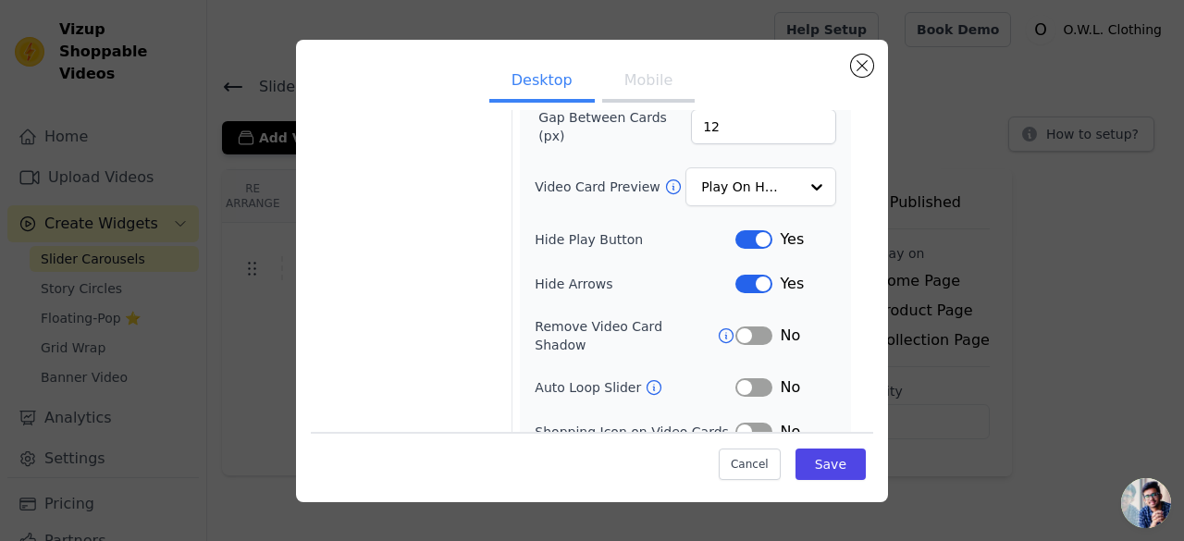
scroll to position [202, 0]
click at [717, 326] on icon at bounding box center [726, 335] width 19 height 19
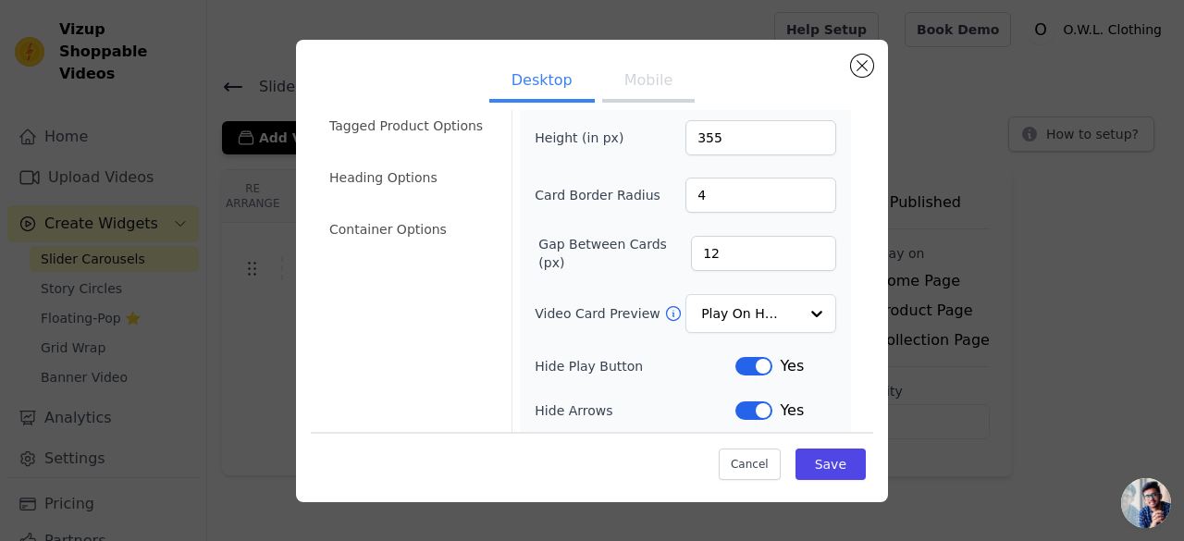
scroll to position [0, 0]
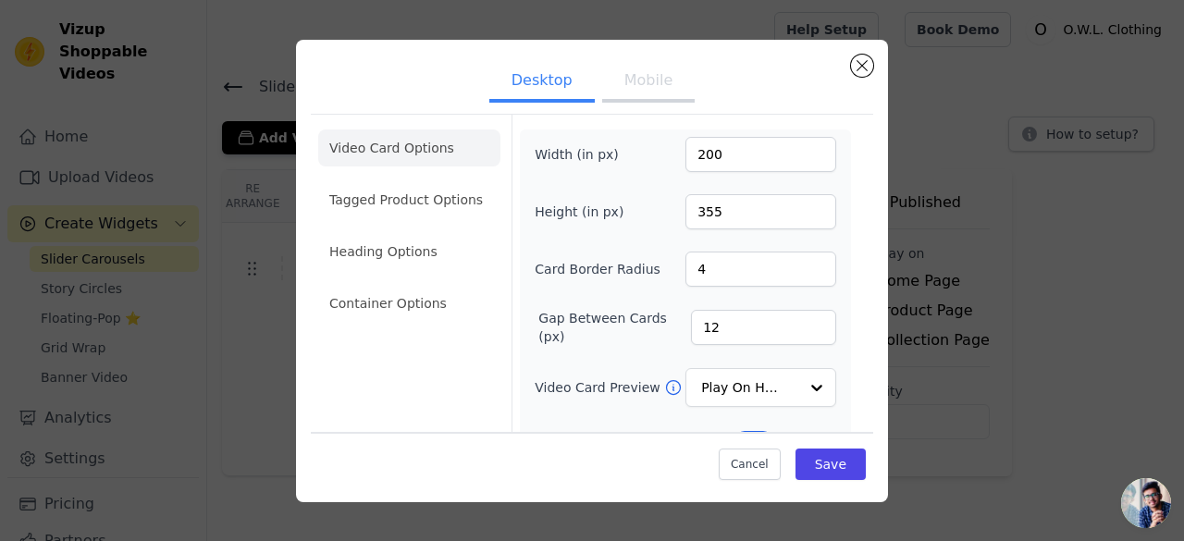
click at [655, 87] on button "Mobile" at bounding box center [648, 82] width 93 height 41
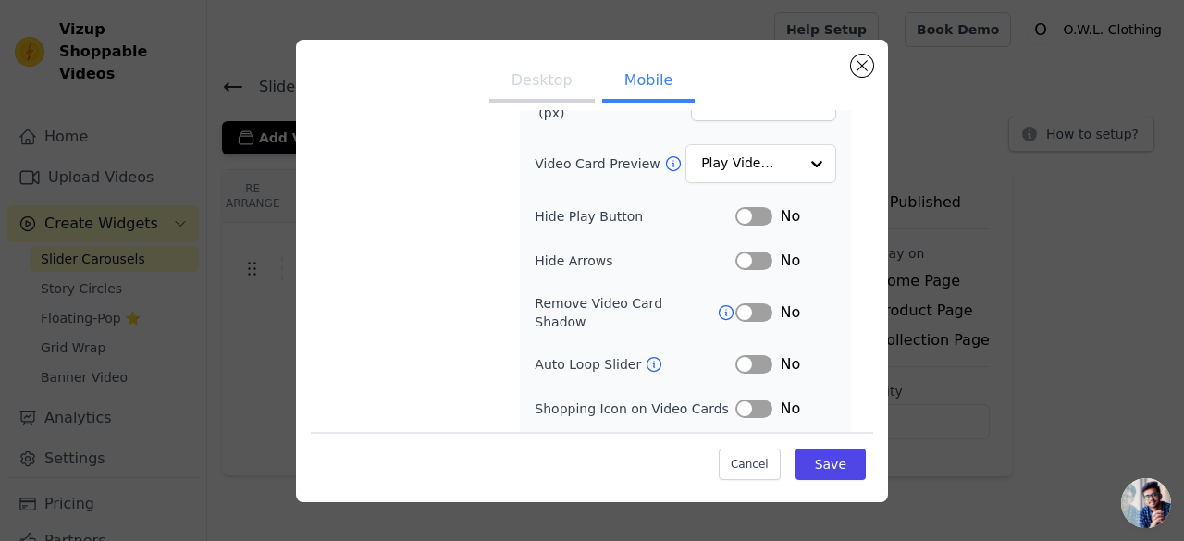
scroll to position [234, 0]
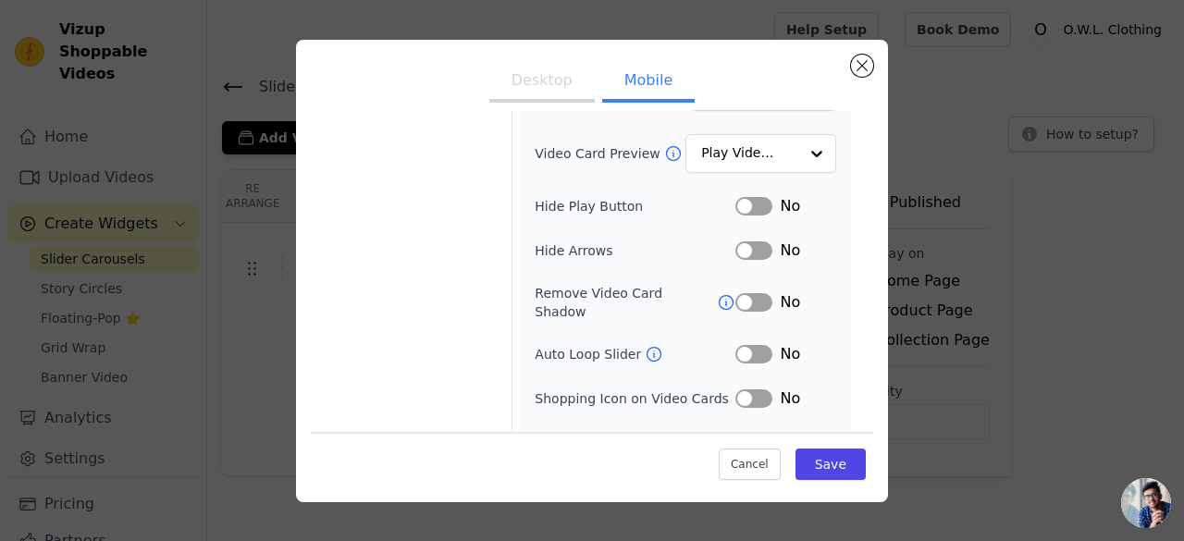
drag, startPoint x: 742, startPoint y: 188, endPoint x: 736, endPoint y: 198, distance: 11.6
click at [736, 198] on button "Label" at bounding box center [753, 206] width 37 height 19
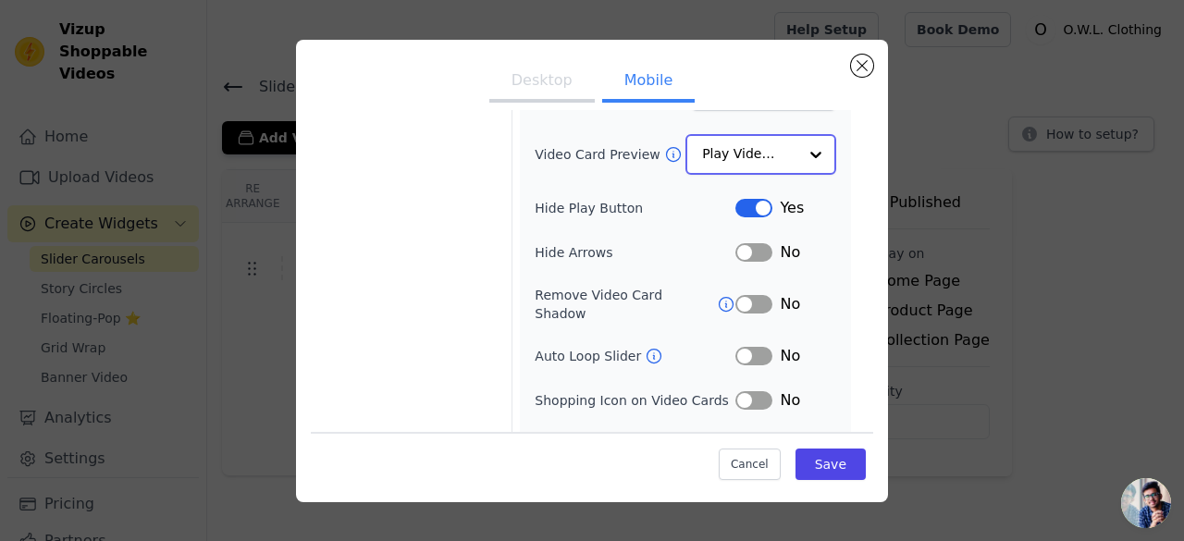
drag, startPoint x: 740, startPoint y: 245, endPoint x: 760, endPoint y: 152, distance: 95.6
click at [760, 152] on div "Width (in px) 200 Height (in px) 355 Card Border Radius 4 Gap Between Cards (px…" at bounding box center [686, 202] width 302 height 598
drag, startPoint x: 760, startPoint y: 152, endPoint x: 710, endPoint y: 144, distance: 50.5
click at [710, 144] on input "Video Card Preview" at bounding box center [749, 154] width 95 height 37
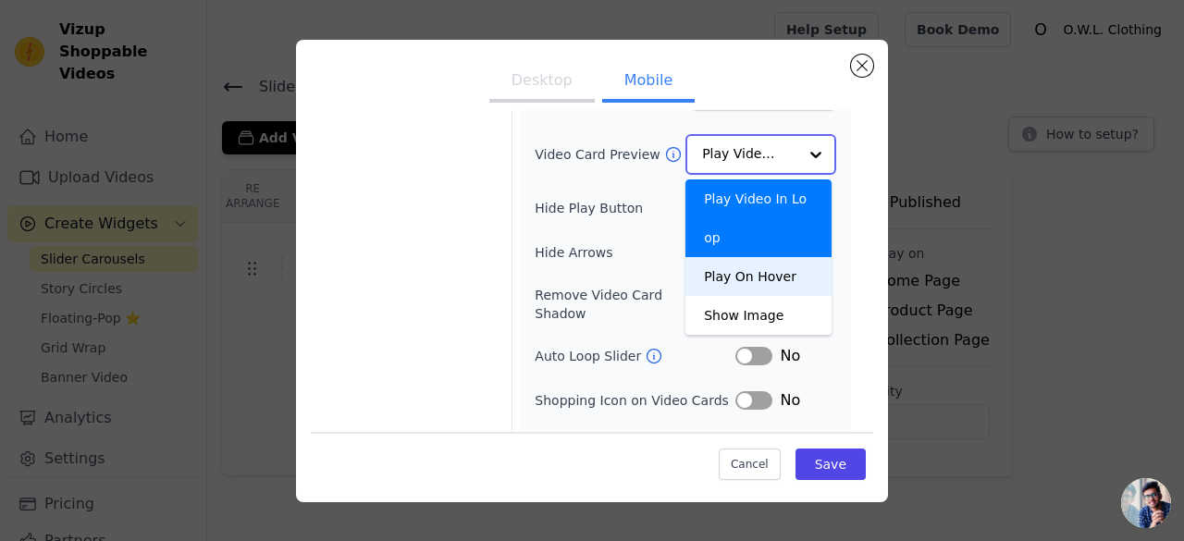
drag, startPoint x: 787, startPoint y: 235, endPoint x: 749, endPoint y: 230, distance: 38.2
click at [749, 257] on div "Play On Hover" at bounding box center [759, 276] width 146 height 39
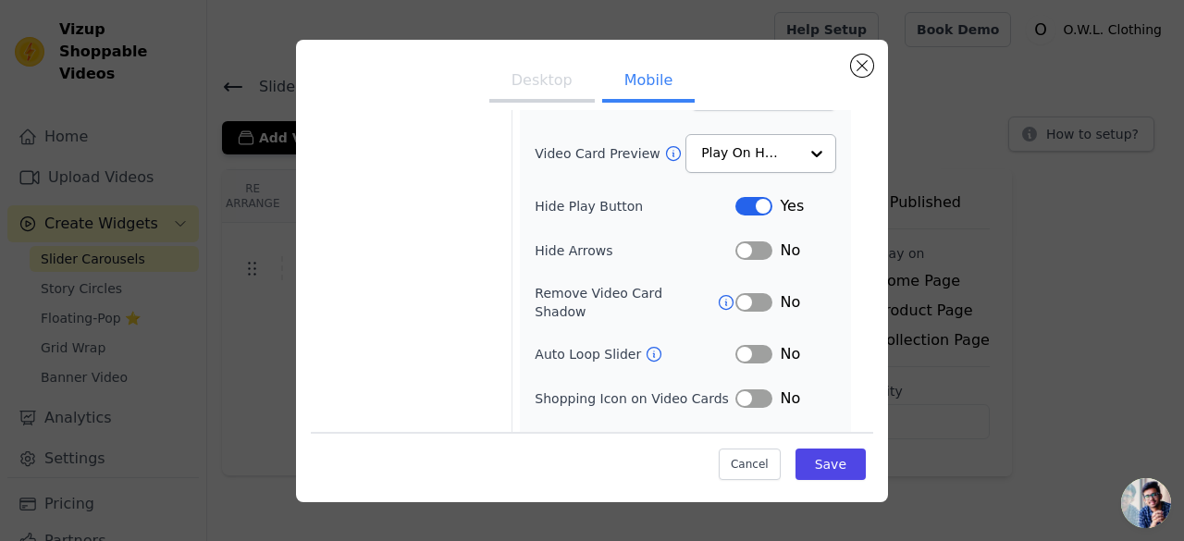
drag, startPoint x: 742, startPoint y: 250, endPoint x: 731, endPoint y: 248, distance: 11.3
click at [735, 248] on button "Label" at bounding box center [753, 250] width 37 height 19
drag, startPoint x: 810, startPoint y: 482, endPoint x: 797, endPoint y: 465, distance: 21.7
click at [797, 465] on button "Save" at bounding box center [831, 464] width 70 height 31
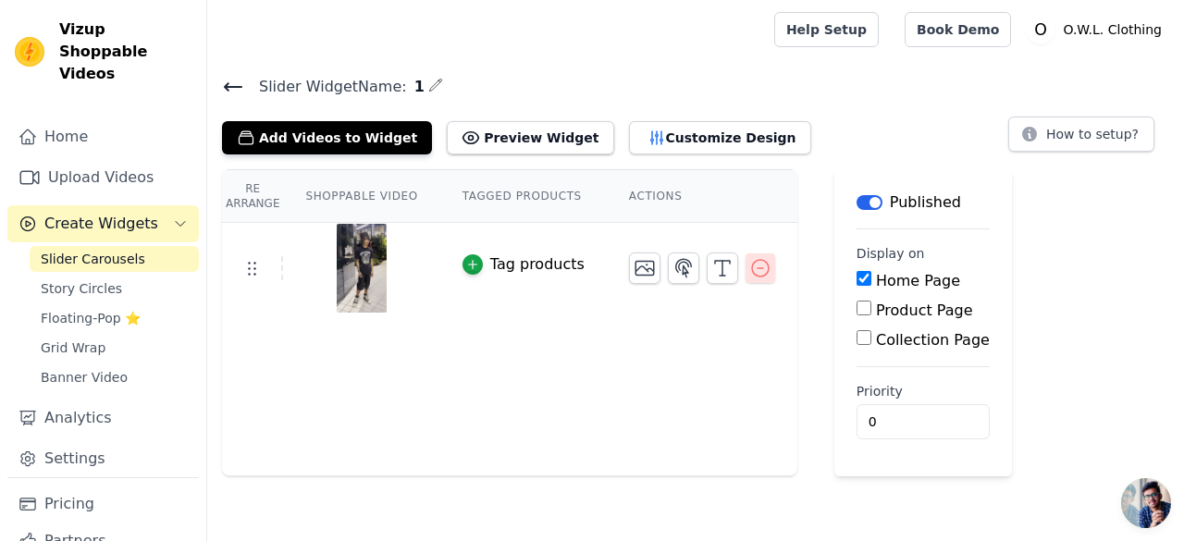
click at [752, 266] on icon "button" at bounding box center [760, 268] width 17 height 17
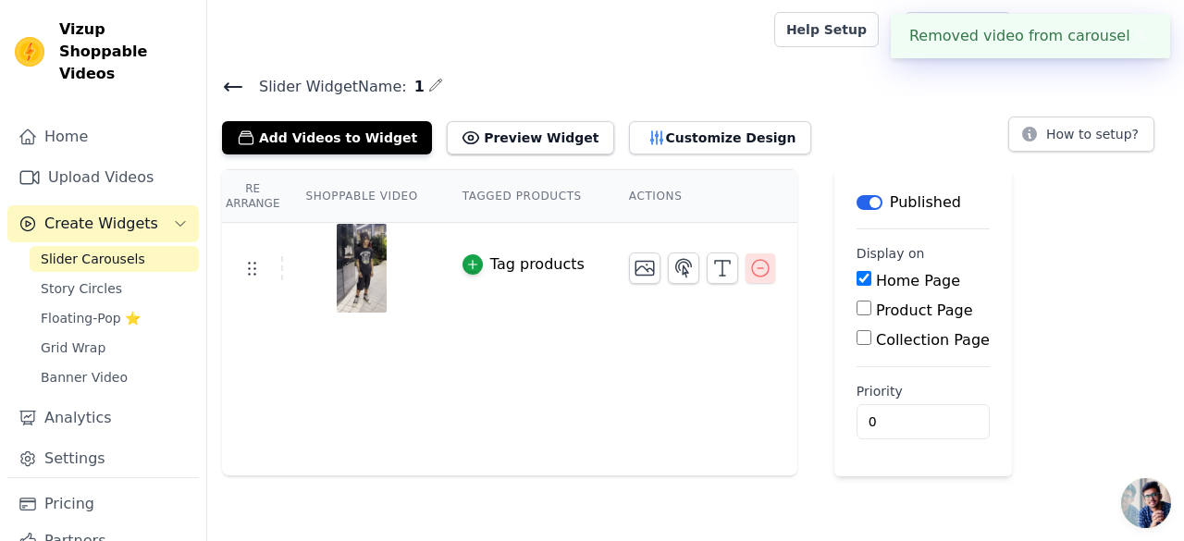
click at [752, 266] on icon "button" at bounding box center [760, 268] width 17 height 17
